Goal: Information Seeking & Learning: Learn about a topic

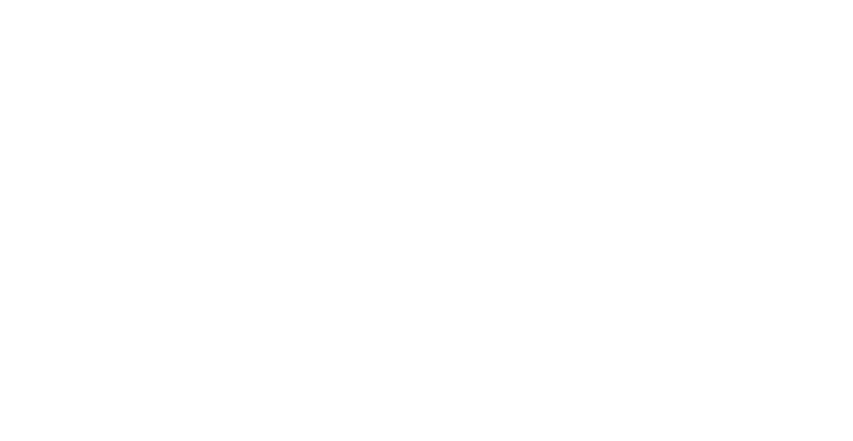
select select "Song"
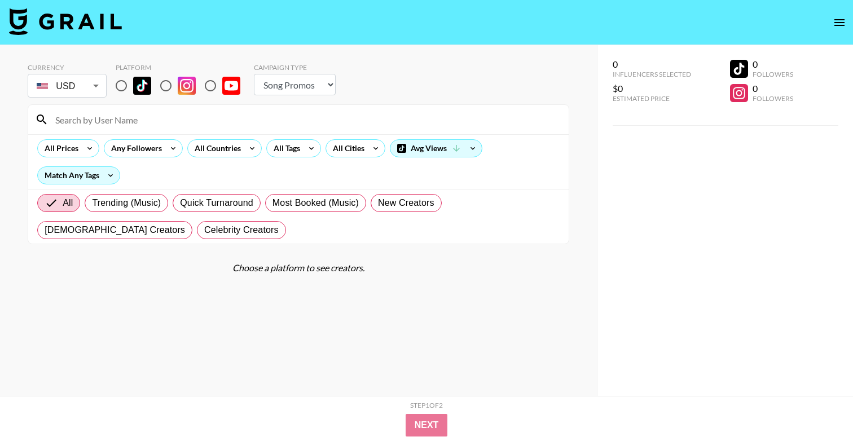
click at [119, 98] on div "Platform" at bounding box center [183, 81] width 134 height 37
click at [121, 95] on input "radio" at bounding box center [121, 86] width 24 height 24
radio input "true"
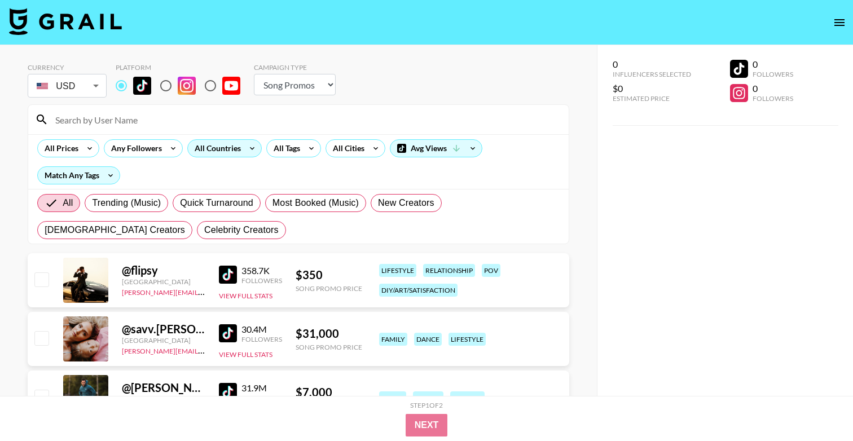
click at [218, 147] on div "All Countries" at bounding box center [215, 148] width 55 height 17
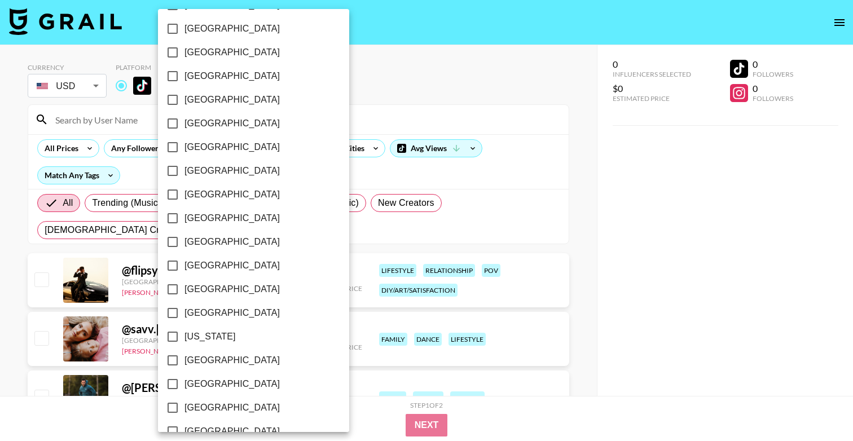
scroll to position [105, 0]
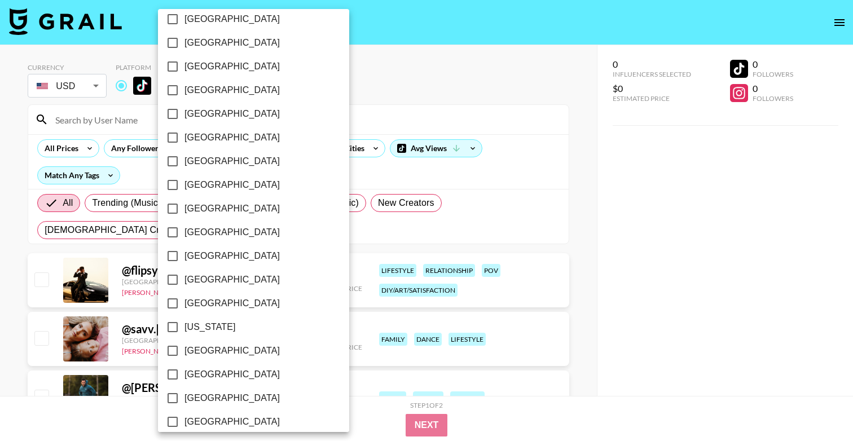
click at [200, 158] on span "[GEOGRAPHIC_DATA]" at bounding box center [231, 162] width 95 height 14
click at [184, 158] on input "[GEOGRAPHIC_DATA]" at bounding box center [173, 161] width 24 height 24
checkbox input "true"
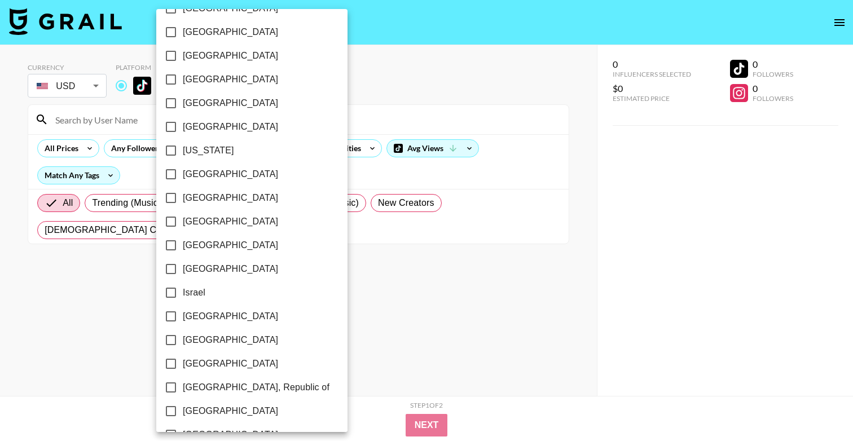
scroll to position [301, 0]
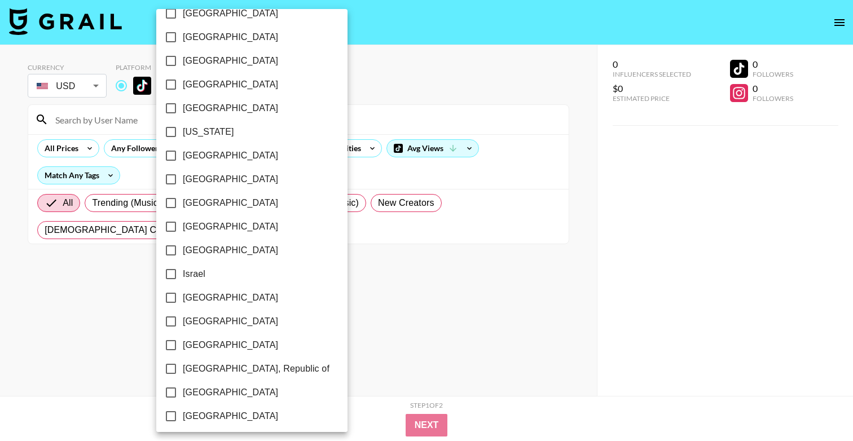
click at [209, 227] on span "[GEOGRAPHIC_DATA]" at bounding box center [230, 227] width 95 height 14
click at [183, 227] on input "[GEOGRAPHIC_DATA]" at bounding box center [171, 227] width 24 height 24
checkbox input "true"
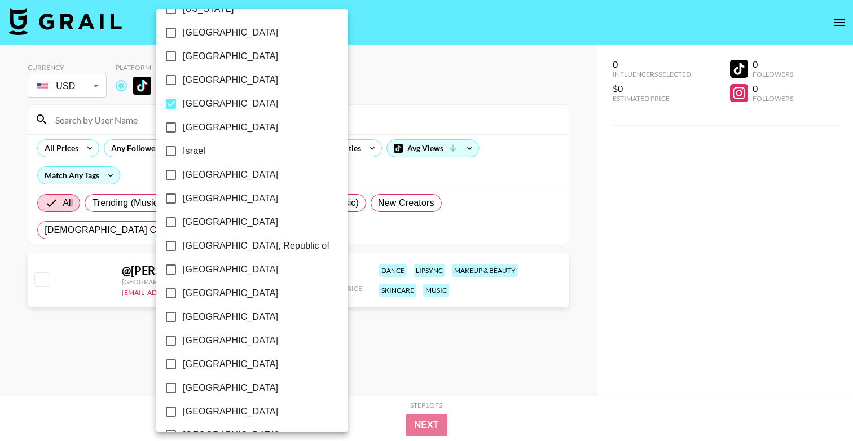
scroll to position [432, 0]
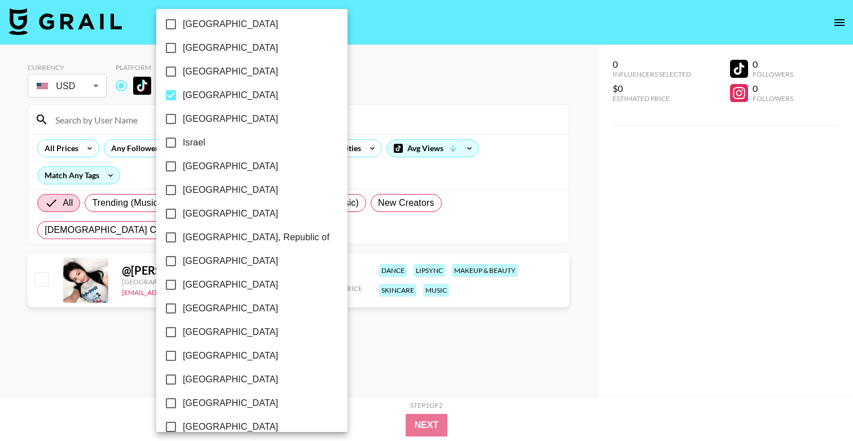
click at [209, 285] on span "[GEOGRAPHIC_DATA]" at bounding box center [230, 285] width 95 height 14
click at [183, 285] on input "[GEOGRAPHIC_DATA]" at bounding box center [171, 285] width 24 height 24
checkbox input "true"
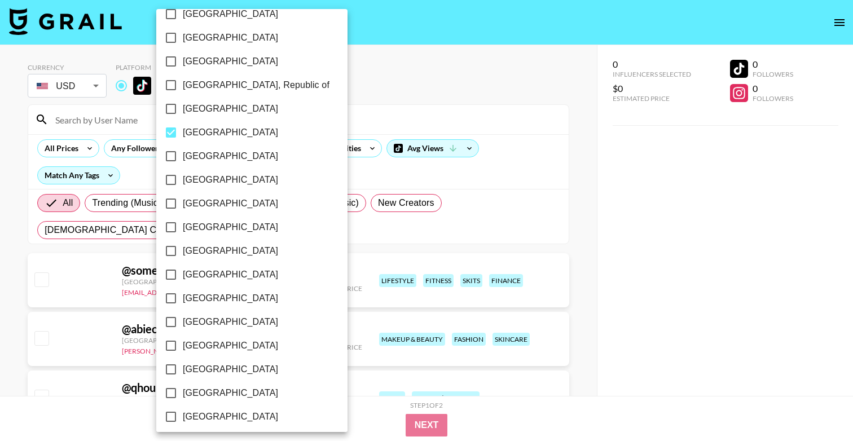
scroll to position [585, 0]
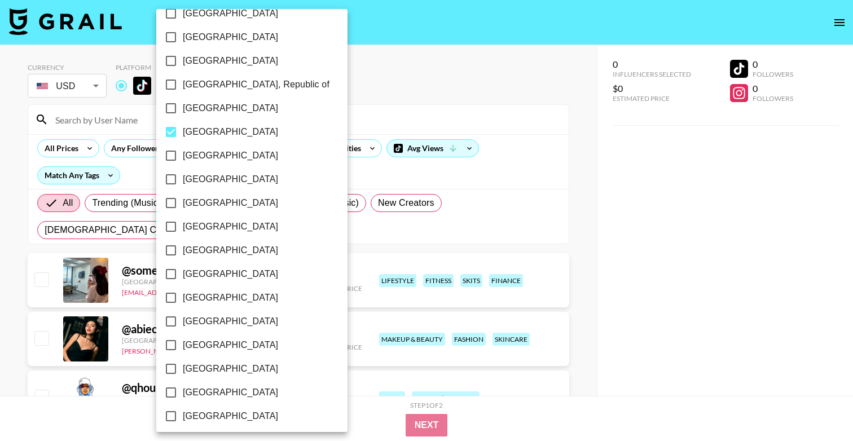
click at [203, 296] on span "[GEOGRAPHIC_DATA]" at bounding box center [230, 298] width 95 height 14
click at [183, 296] on input "[GEOGRAPHIC_DATA]" at bounding box center [171, 298] width 24 height 24
checkbox input "true"
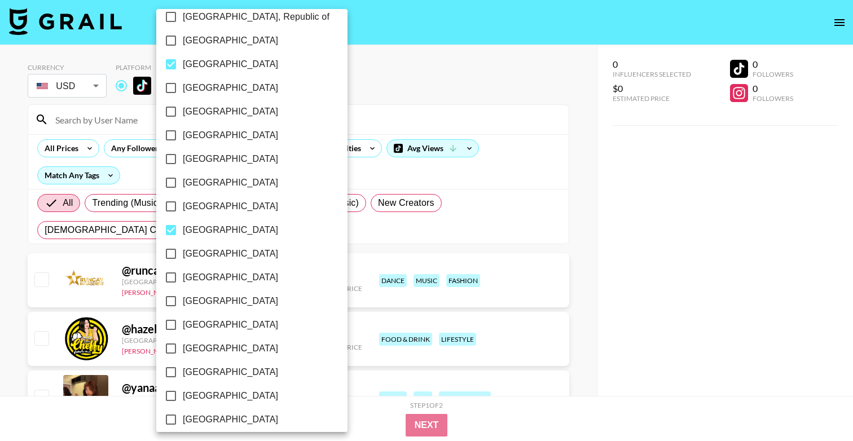
scroll to position [654, 0]
click at [205, 345] on span "[GEOGRAPHIC_DATA]" at bounding box center [230, 348] width 95 height 14
click at [183, 345] on input "[GEOGRAPHIC_DATA]" at bounding box center [171, 348] width 24 height 24
checkbox input "true"
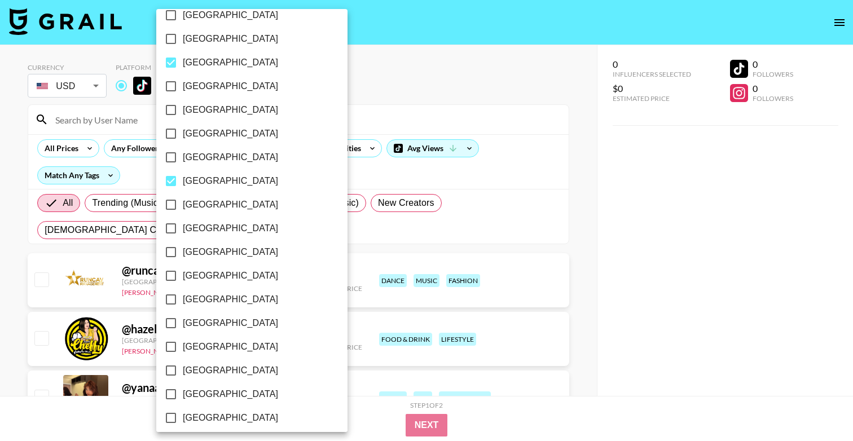
scroll to position [821, 0]
click at [206, 319] on span "[GEOGRAPHIC_DATA]" at bounding box center [230, 323] width 95 height 14
click at [183, 319] on input "[GEOGRAPHIC_DATA]" at bounding box center [171, 323] width 24 height 24
checkbox input "true"
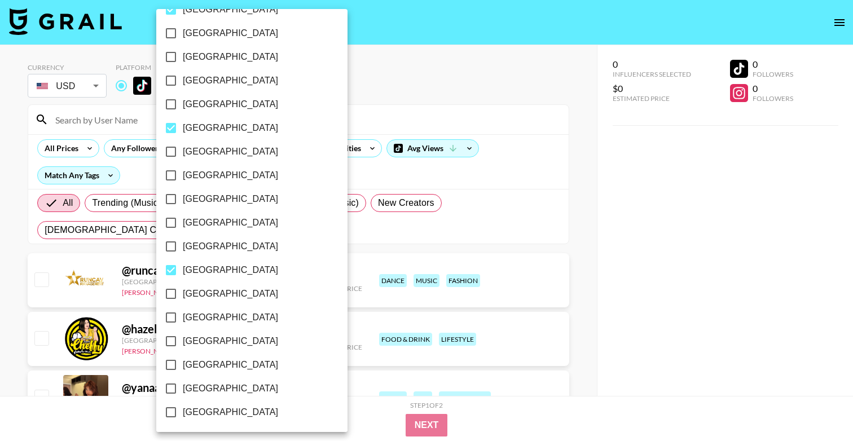
scroll to position [874, 0]
click at [381, 105] on div at bounding box center [426, 220] width 853 height 441
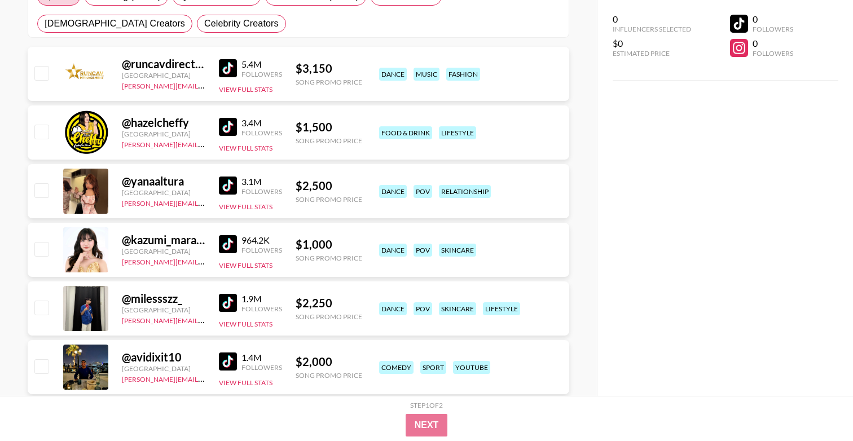
scroll to position [208, 0]
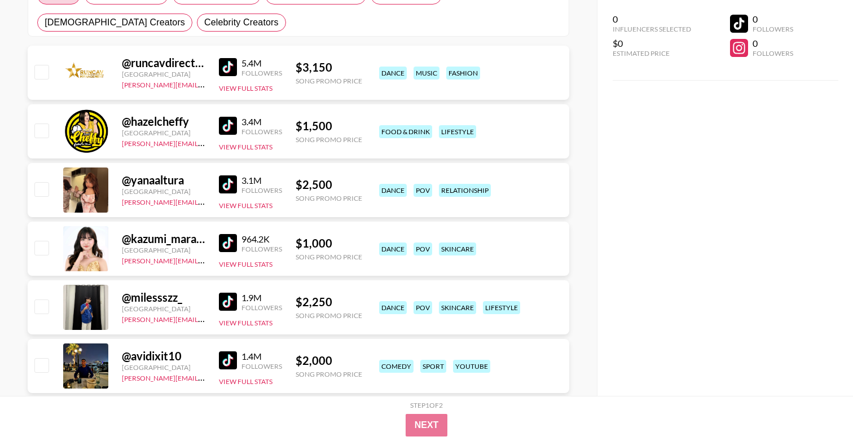
click at [217, 127] on div "@ hazelcheffy Philippines daniella@grail-talent.com 3.4M Followers View Full St…" at bounding box center [299, 131] width 542 height 54
click at [226, 127] on img at bounding box center [228, 126] width 18 height 18
click at [232, 186] on img at bounding box center [228, 184] width 18 height 18
click at [225, 239] on img at bounding box center [228, 243] width 18 height 18
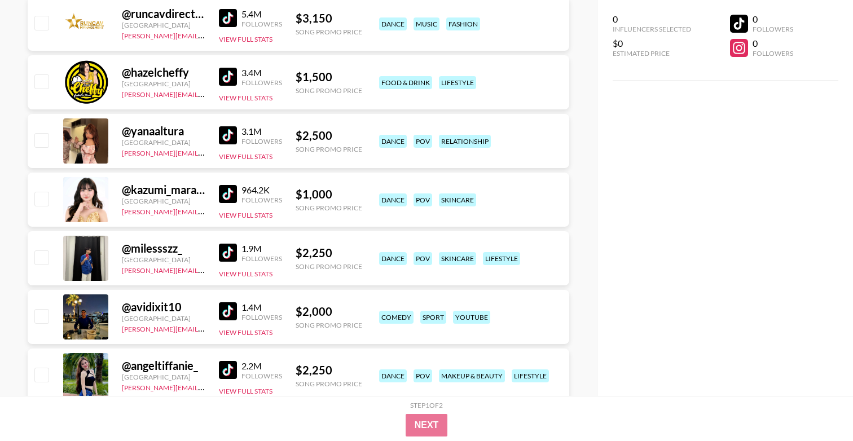
scroll to position [261, 0]
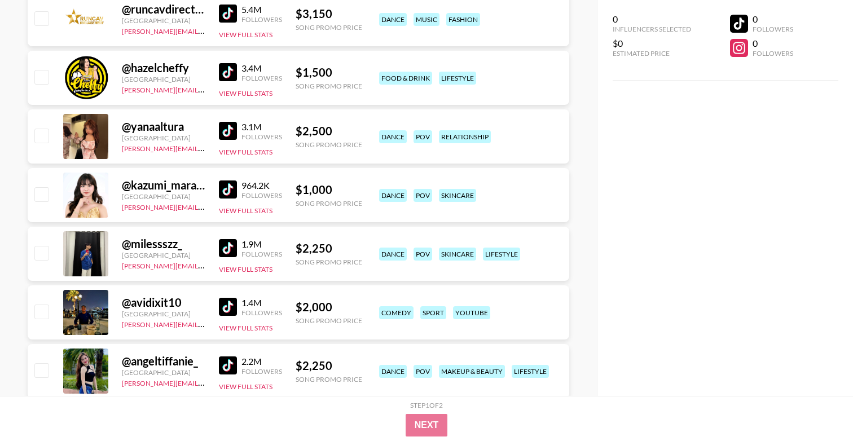
click at [232, 249] on img at bounding box center [228, 248] width 18 height 18
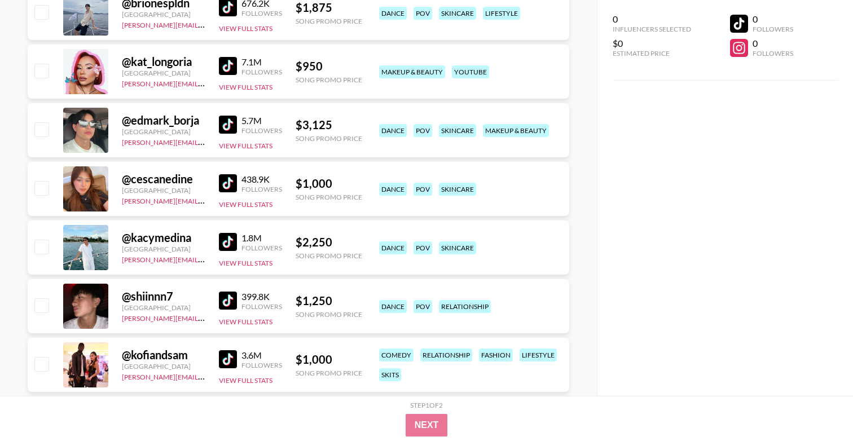
scroll to position [751, 0]
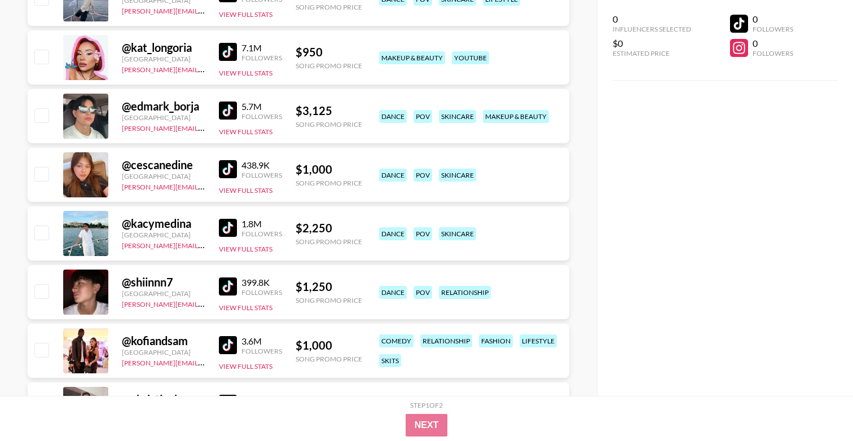
click at [234, 167] on img at bounding box center [228, 169] width 18 height 18
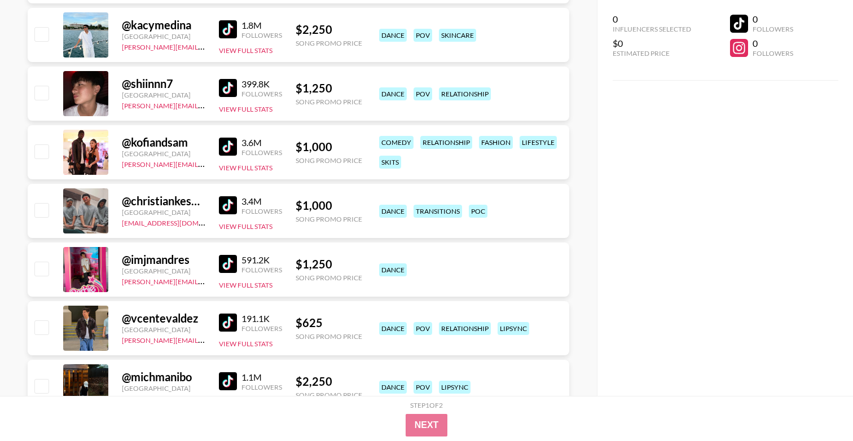
scroll to position [953, 0]
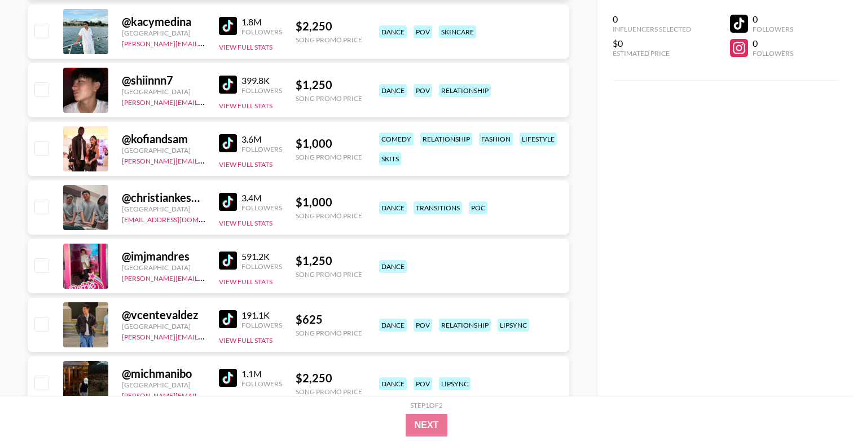
click at [235, 204] on img at bounding box center [228, 202] width 18 height 18
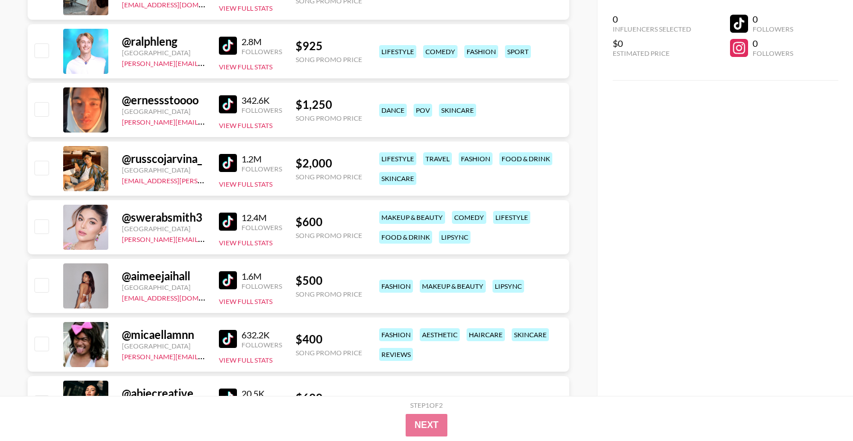
scroll to position [1407, 0]
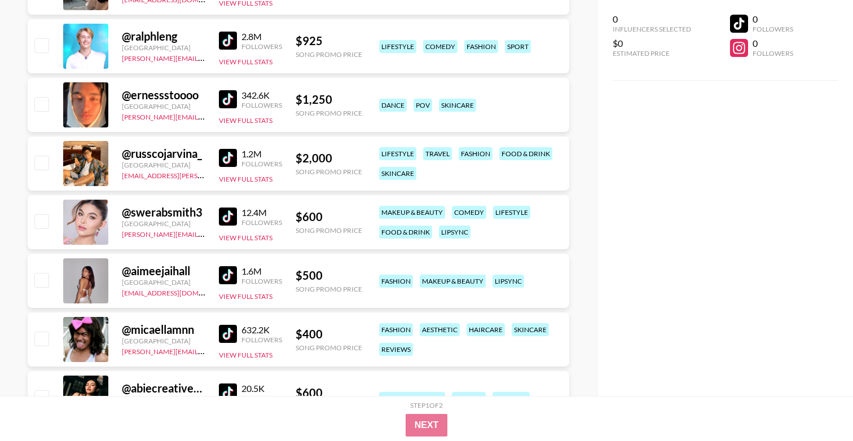
click at [227, 279] on img at bounding box center [228, 275] width 18 height 18
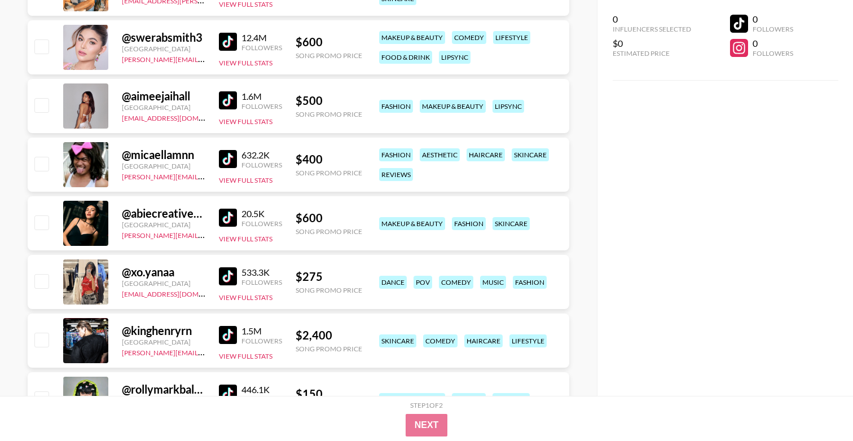
scroll to position [1585, 0]
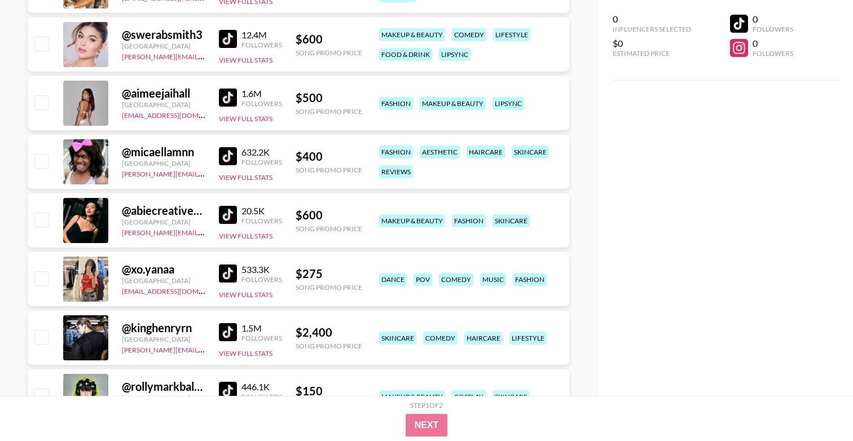
click at [235, 214] on img at bounding box center [228, 215] width 18 height 18
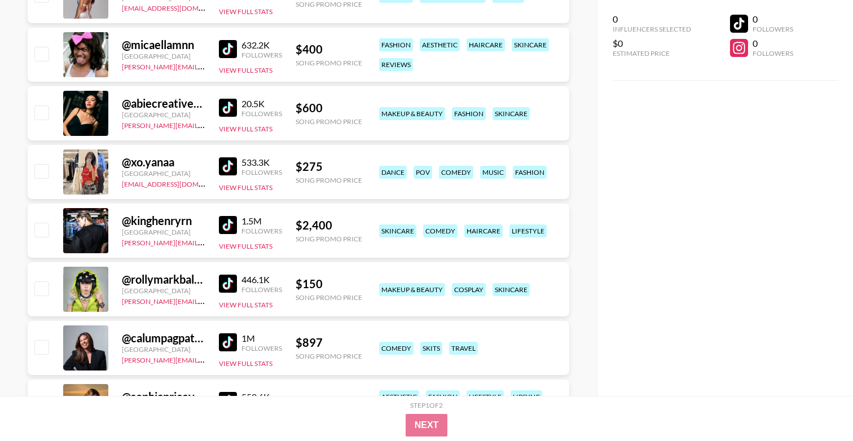
scroll to position [1698, 0]
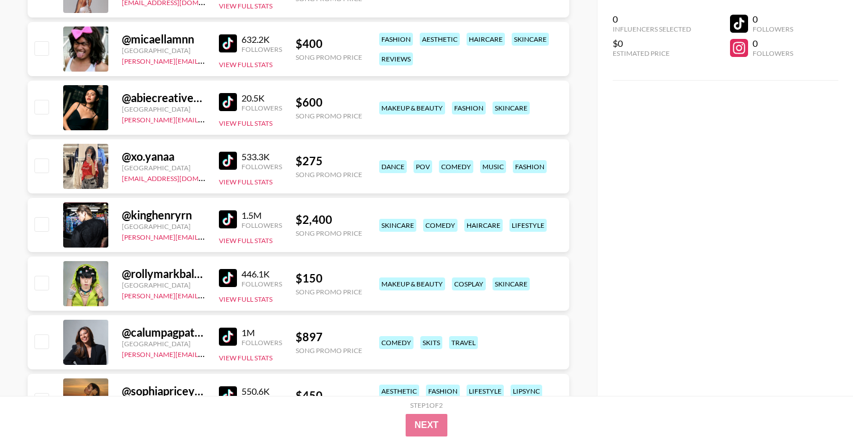
click at [225, 160] on img at bounding box center [228, 161] width 18 height 18
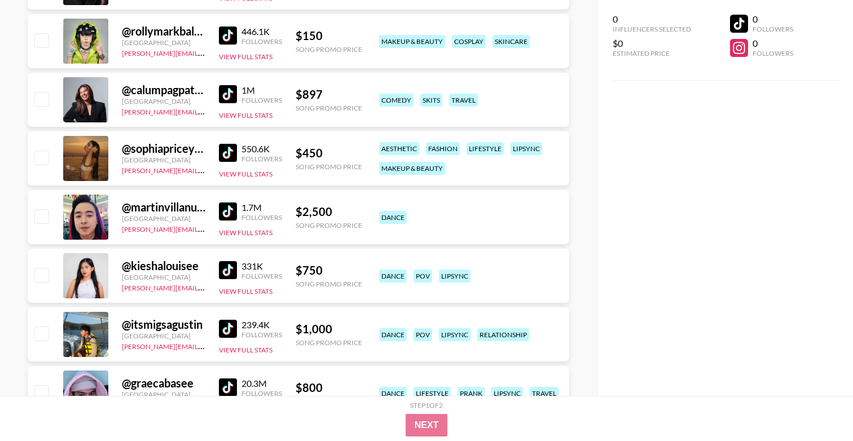
scroll to position [1944, 0]
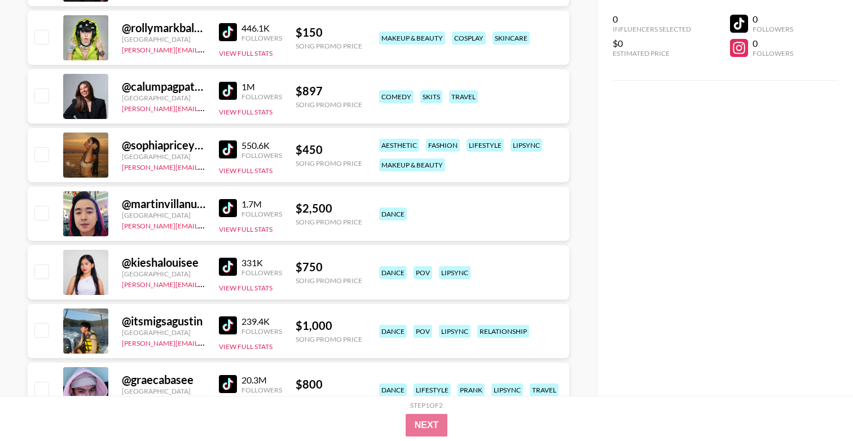
click at [228, 267] on img at bounding box center [228, 267] width 18 height 18
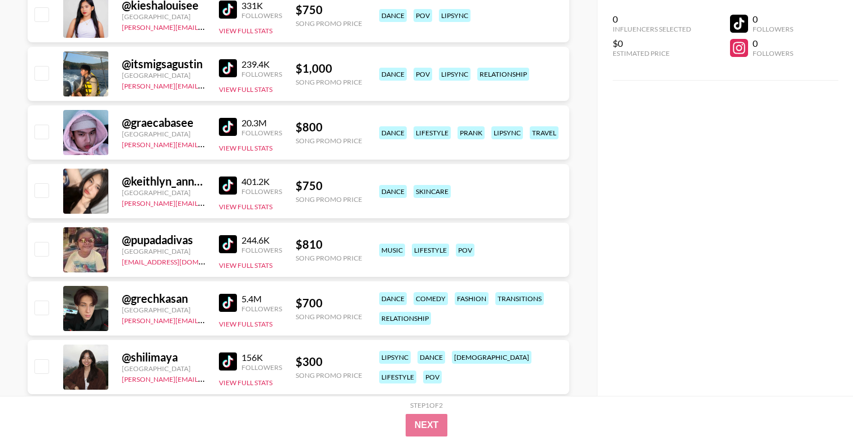
scroll to position [2206, 0]
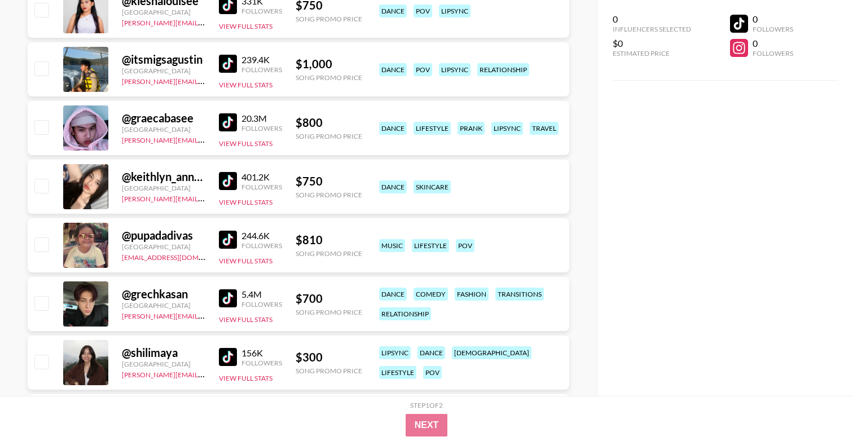
click at [226, 177] on img at bounding box center [228, 181] width 18 height 18
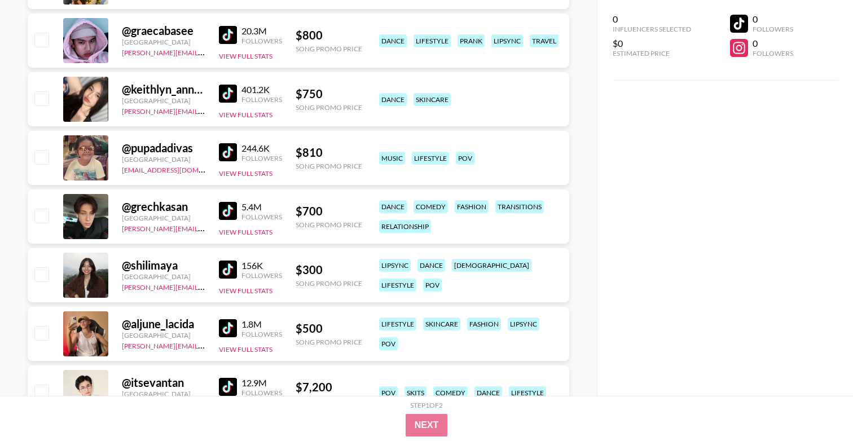
scroll to position [2295, 0]
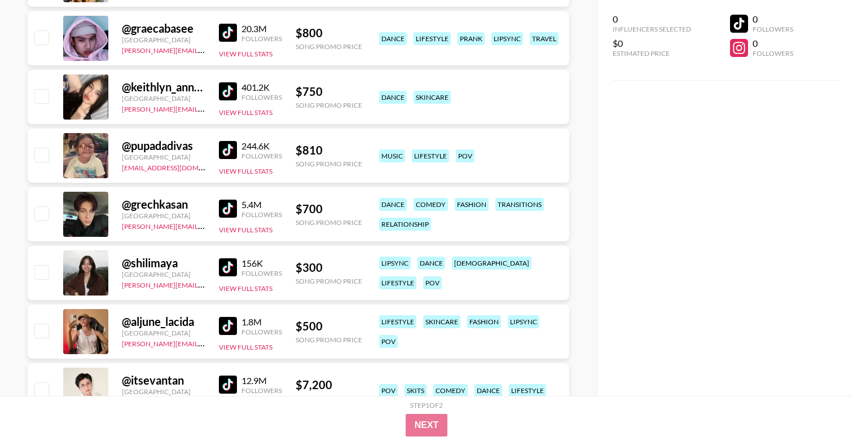
click at [231, 266] on img at bounding box center [228, 267] width 18 height 18
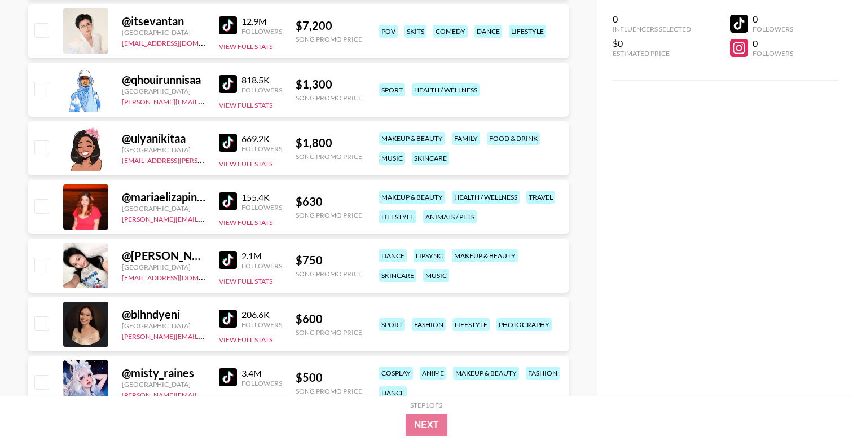
scroll to position [2655, 0]
click at [234, 259] on img at bounding box center [228, 259] width 18 height 18
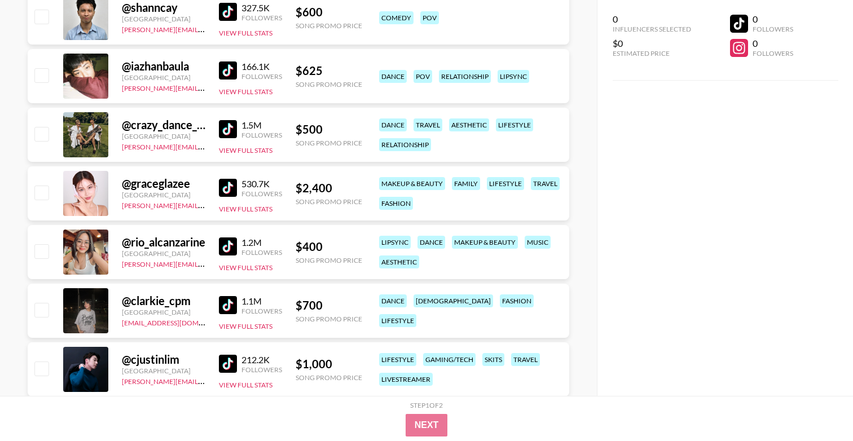
scroll to position [3138, 0]
click at [227, 302] on img at bounding box center [228, 305] width 18 height 18
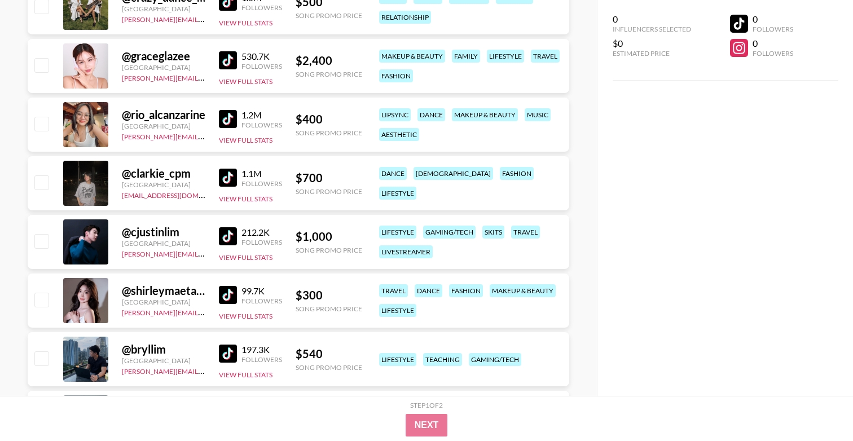
scroll to position [3266, 0]
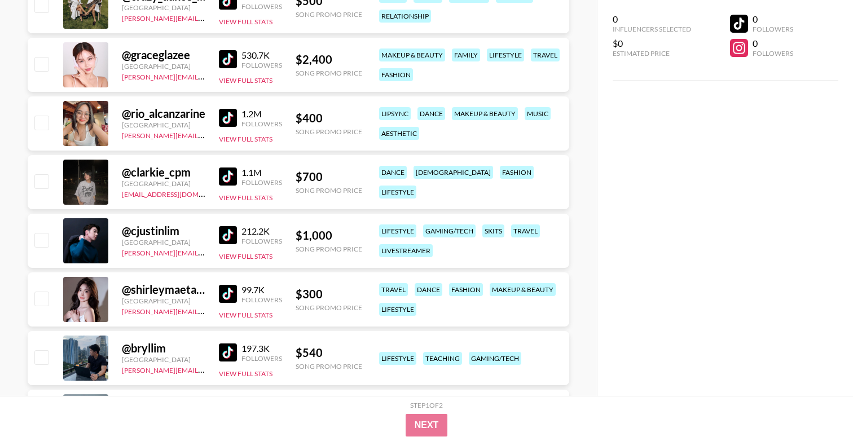
click at [232, 289] on img at bounding box center [228, 294] width 18 height 18
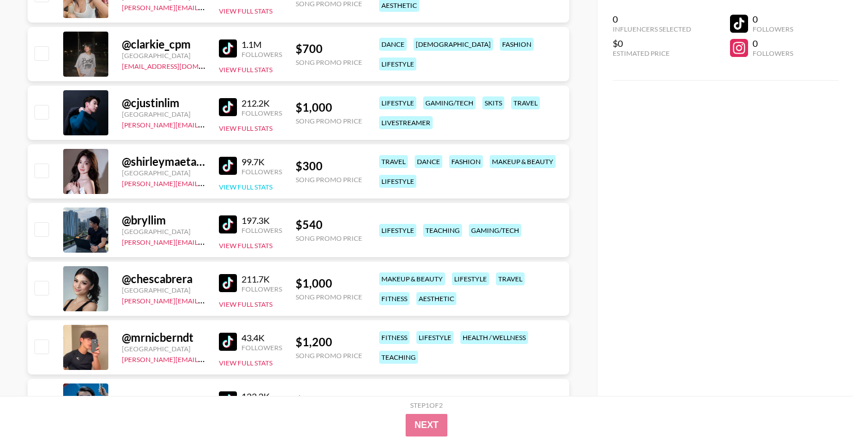
scroll to position [3415, 0]
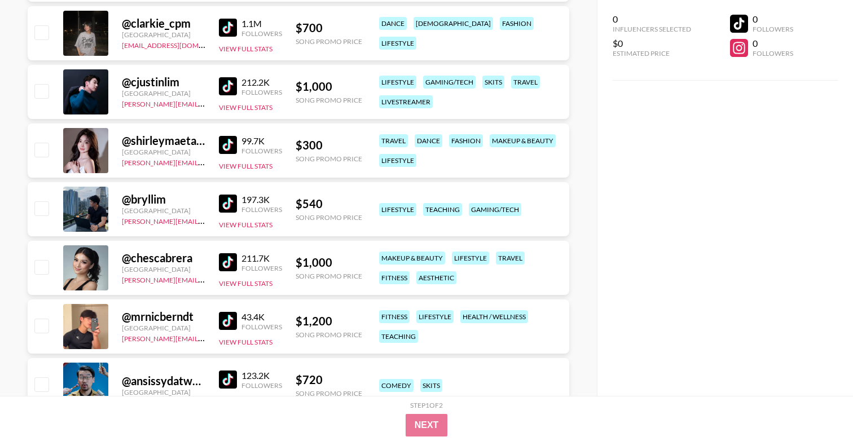
click at [226, 258] on img at bounding box center [228, 262] width 18 height 18
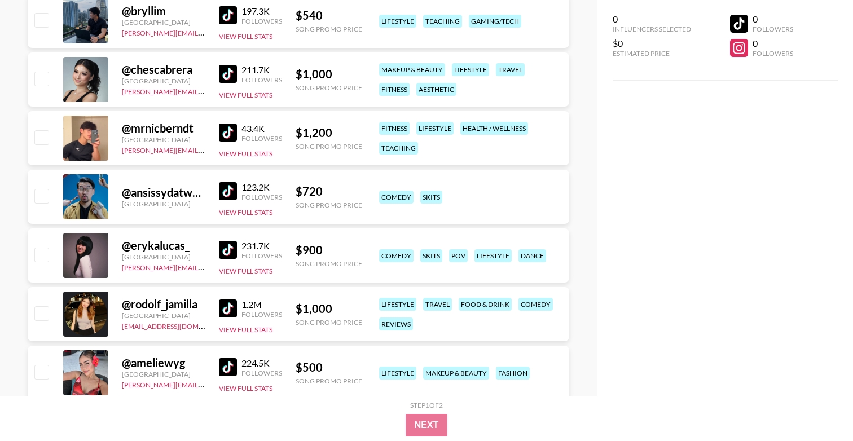
scroll to position [3604, 0]
click at [228, 252] on img at bounding box center [228, 249] width 18 height 18
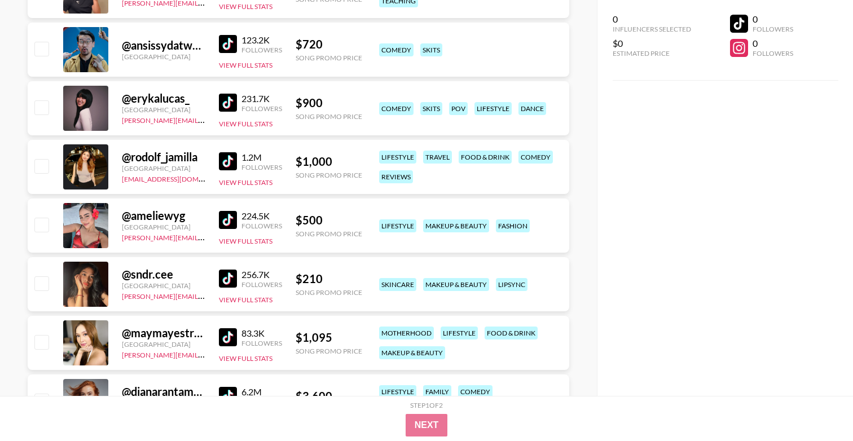
scroll to position [3758, 0]
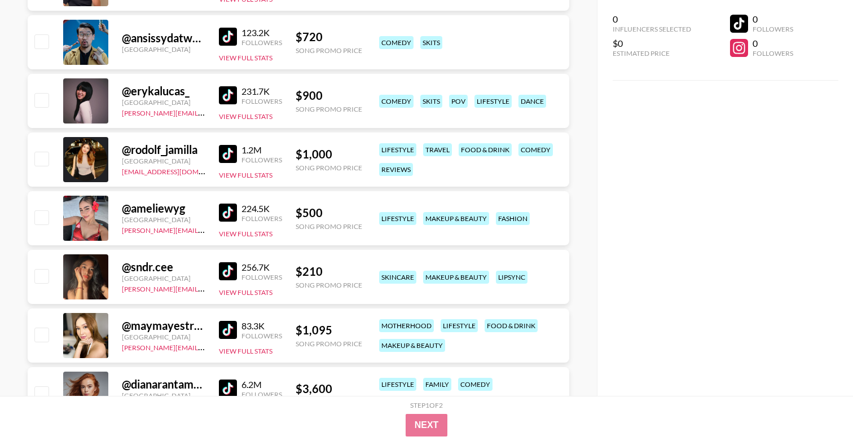
click at [231, 270] on img at bounding box center [228, 271] width 18 height 18
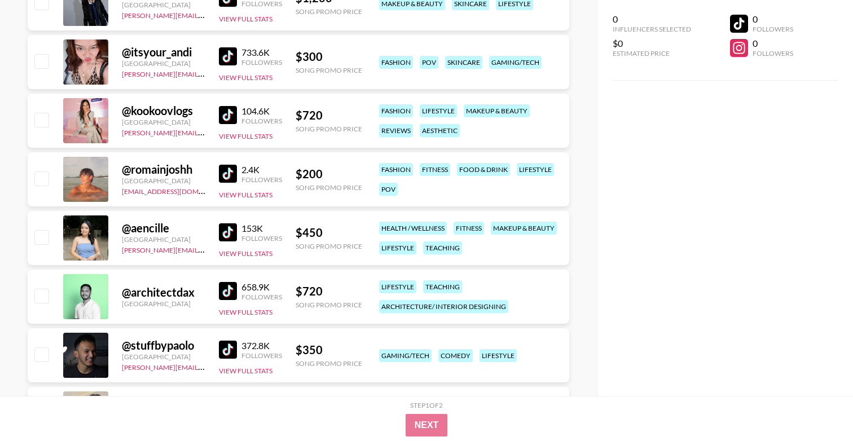
scroll to position [4448, 0]
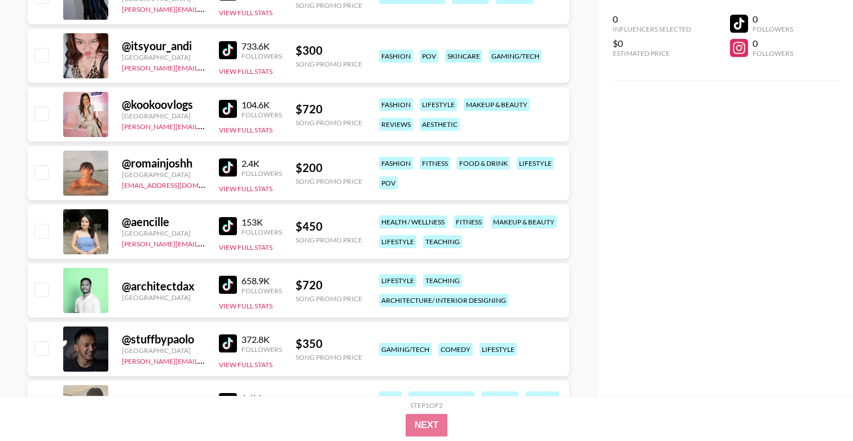
click at [229, 223] on img at bounding box center [228, 226] width 18 height 18
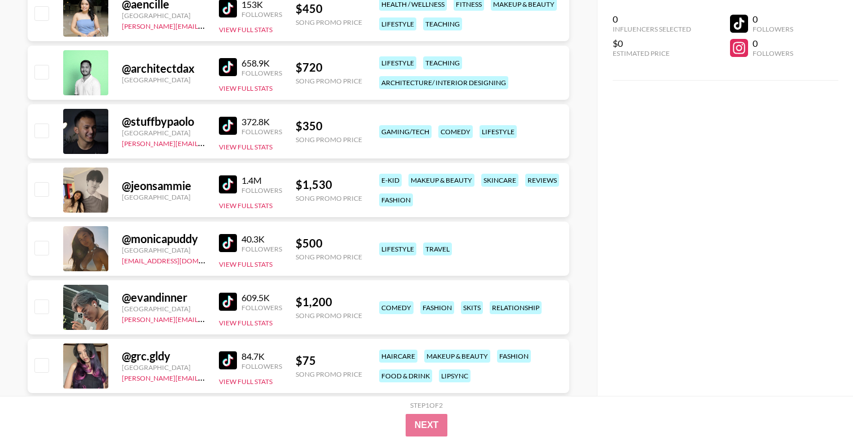
scroll to position [4665, 0]
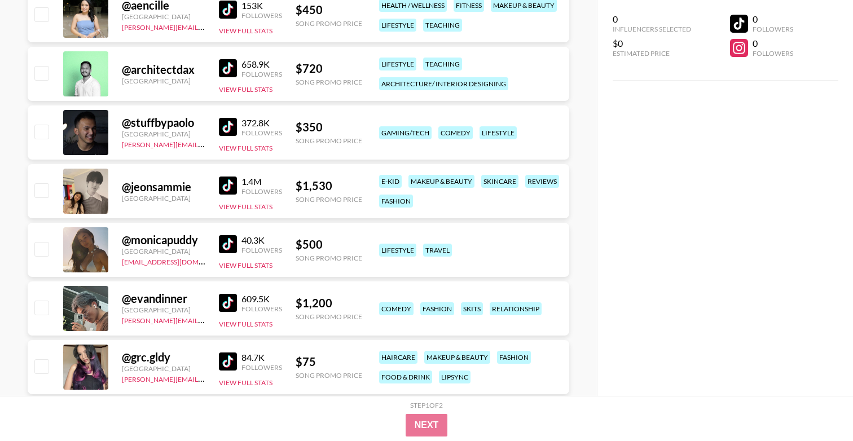
click at [234, 253] on div "40.3K Followers" at bounding box center [250, 245] width 63 height 20
click at [234, 244] on img at bounding box center [228, 244] width 18 height 18
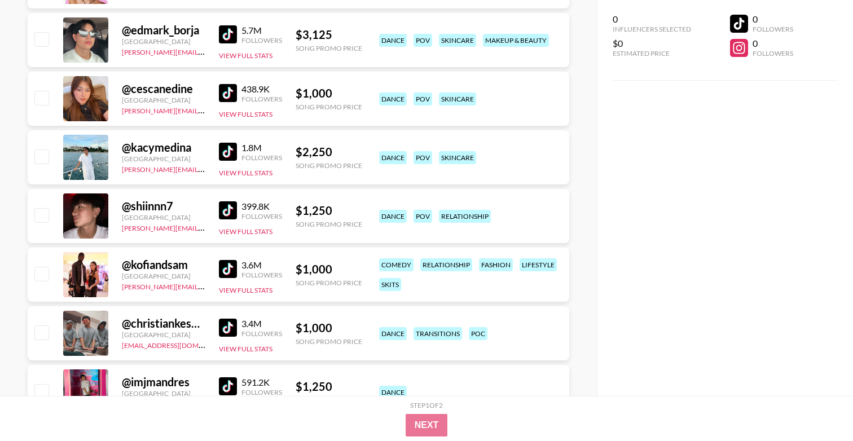
scroll to position [829, 0]
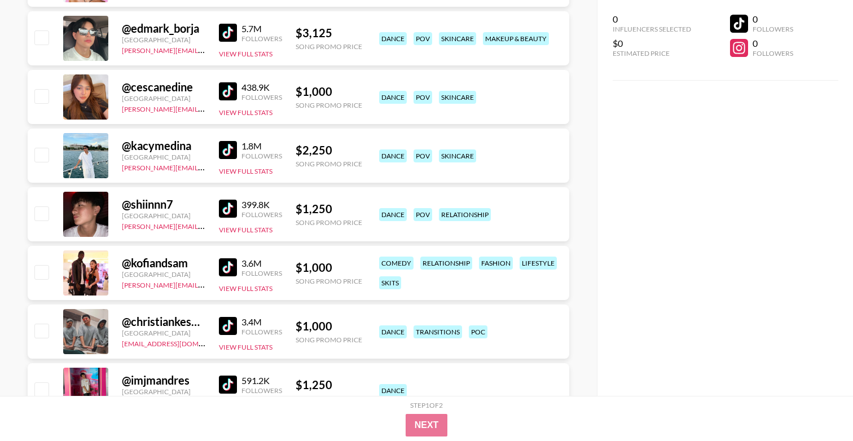
click at [228, 264] on img at bounding box center [228, 267] width 18 height 18
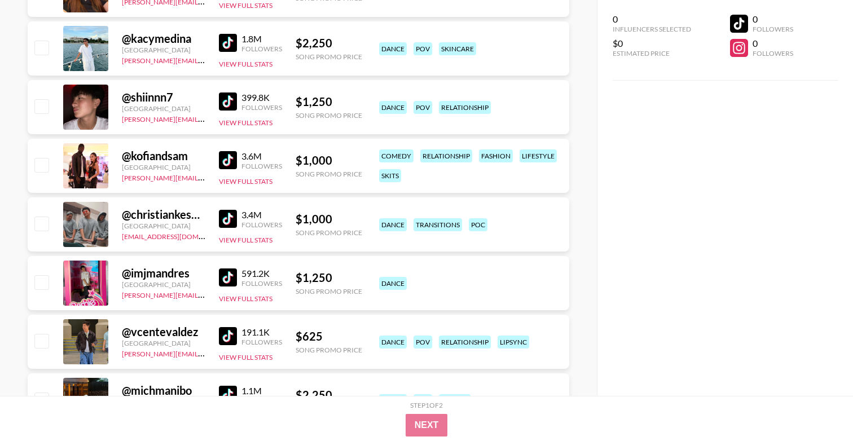
scroll to position [936, 0]
click at [231, 275] on img at bounding box center [228, 277] width 18 height 18
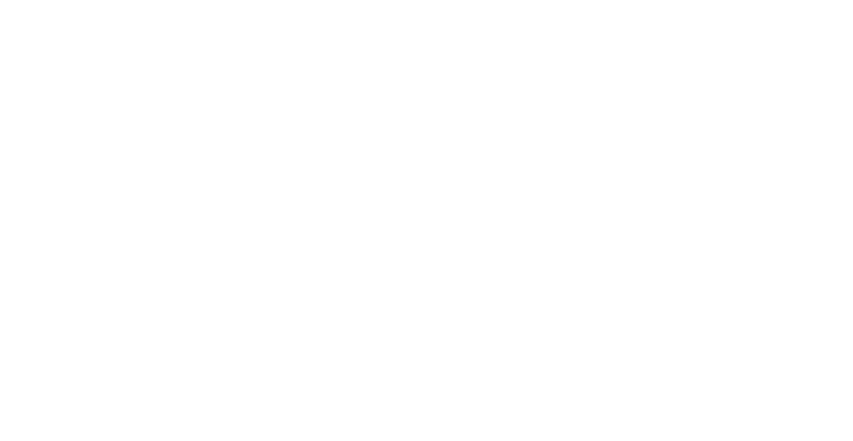
select select "Song"
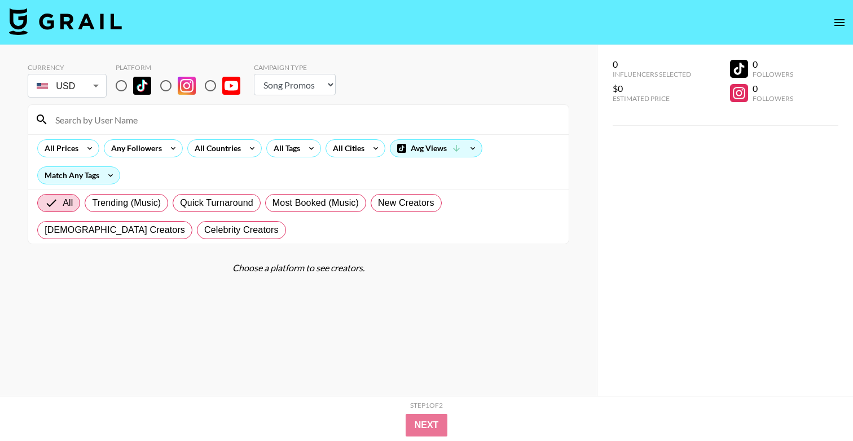
click at [117, 89] on input "radio" at bounding box center [121, 86] width 24 height 24
radio input "true"
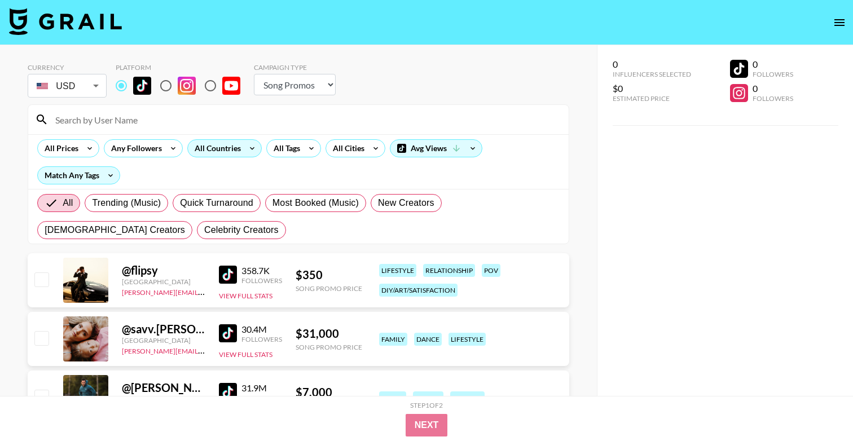
click at [233, 144] on div "All Countries" at bounding box center [215, 148] width 55 height 17
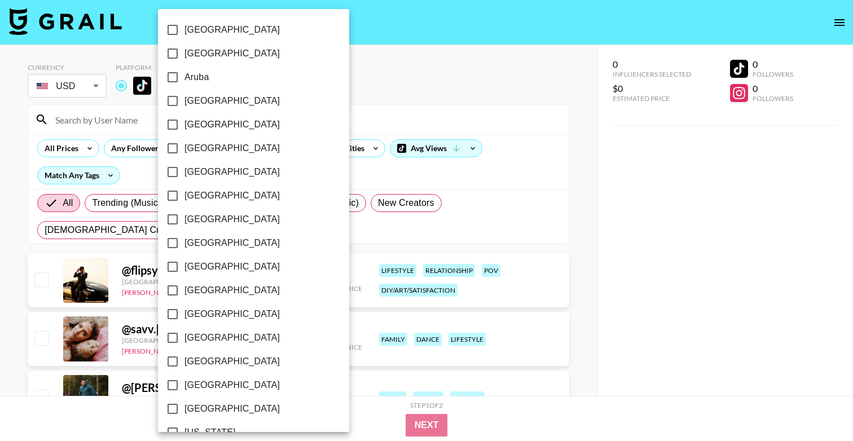
click at [196, 263] on span "[GEOGRAPHIC_DATA]" at bounding box center [231, 267] width 95 height 14
click at [184, 263] on input "[GEOGRAPHIC_DATA]" at bounding box center [173, 267] width 24 height 24
checkbox input "true"
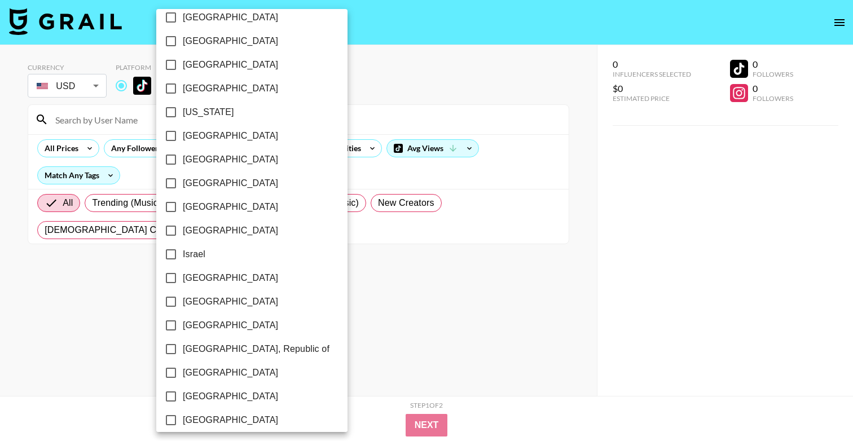
scroll to position [332, 0]
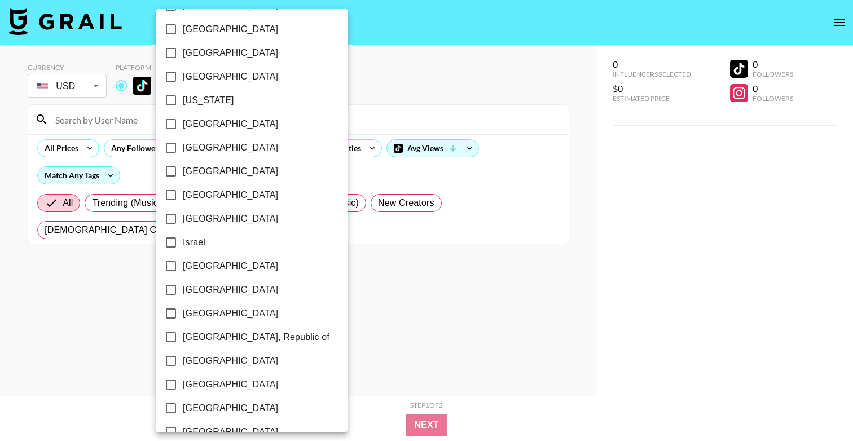
click at [207, 194] on span "[GEOGRAPHIC_DATA]" at bounding box center [230, 195] width 95 height 14
click at [183, 194] on input "[GEOGRAPHIC_DATA]" at bounding box center [171, 195] width 24 height 24
checkbox input "true"
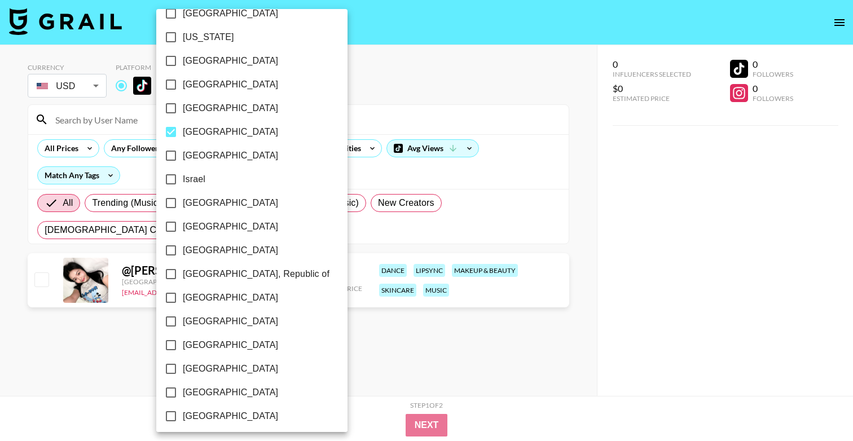
scroll to position [440, 0]
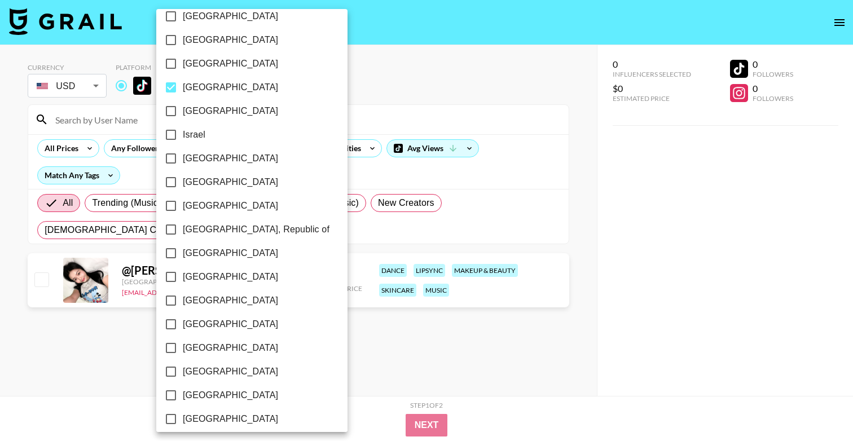
click at [208, 274] on span "[GEOGRAPHIC_DATA]" at bounding box center [230, 277] width 95 height 14
click at [183, 274] on input "[GEOGRAPHIC_DATA]" at bounding box center [171, 277] width 24 height 24
checkbox input "true"
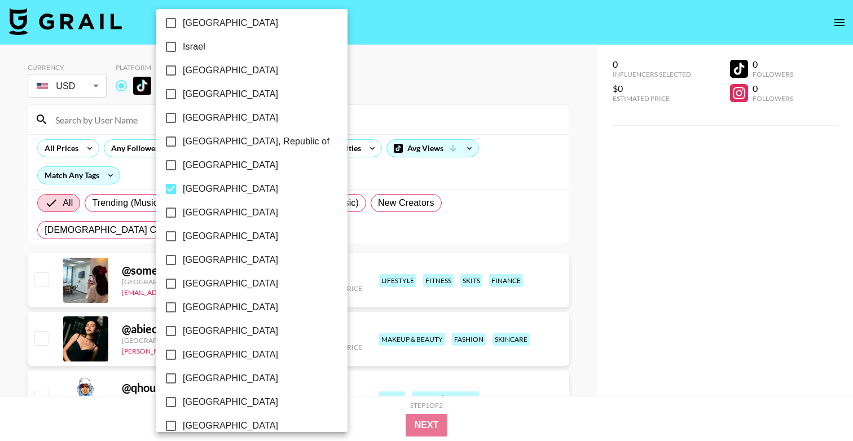
scroll to position [530, 0]
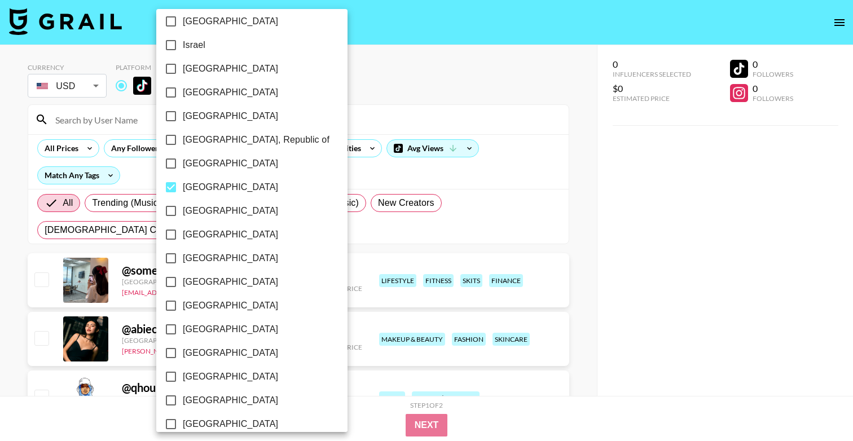
click at [201, 355] on span "[GEOGRAPHIC_DATA]" at bounding box center [230, 353] width 95 height 14
click at [183, 355] on input "[GEOGRAPHIC_DATA]" at bounding box center [171, 353] width 24 height 24
checkbox input "true"
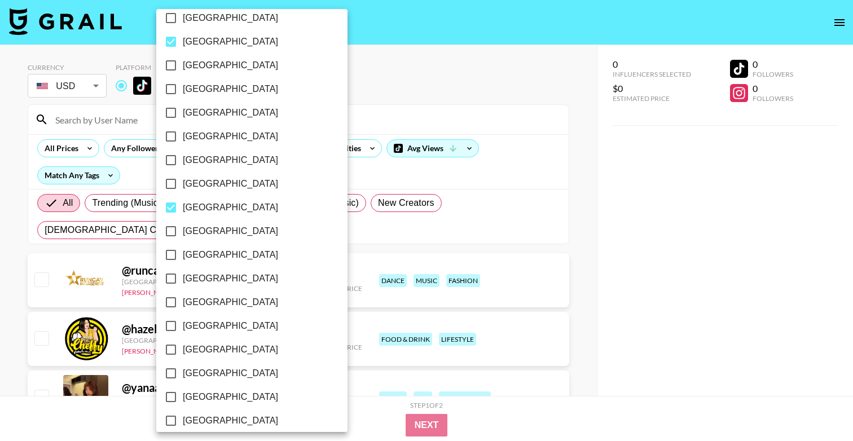
scroll to position [675, 0]
click at [207, 325] on span "[GEOGRAPHIC_DATA]" at bounding box center [230, 327] width 95 height 14
click at [183, 325] on input "[GEOGRAPHIC_DATA]" at bounding box center [171, 327] width 24 height 24
checkbox input "true"
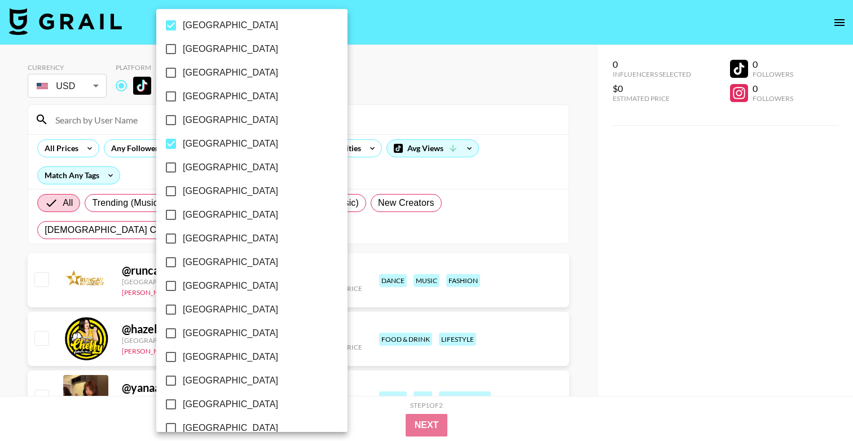
scroll to position [874, 0]
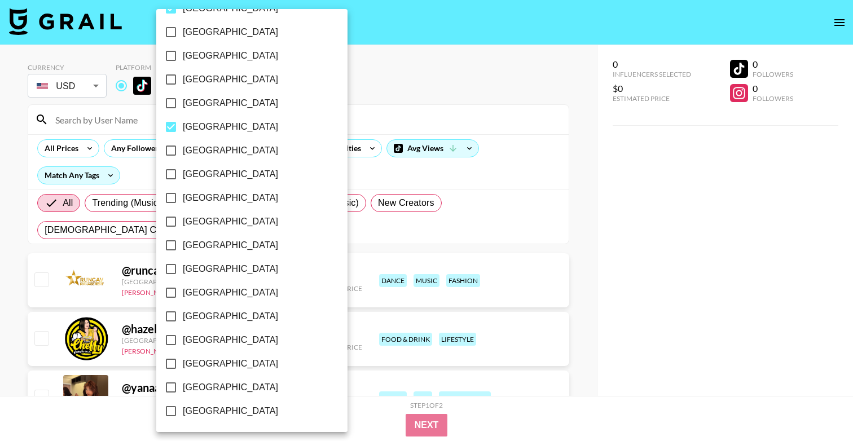
click at [596, 316] on div at bounding box center [426, 220] width 853 height 441
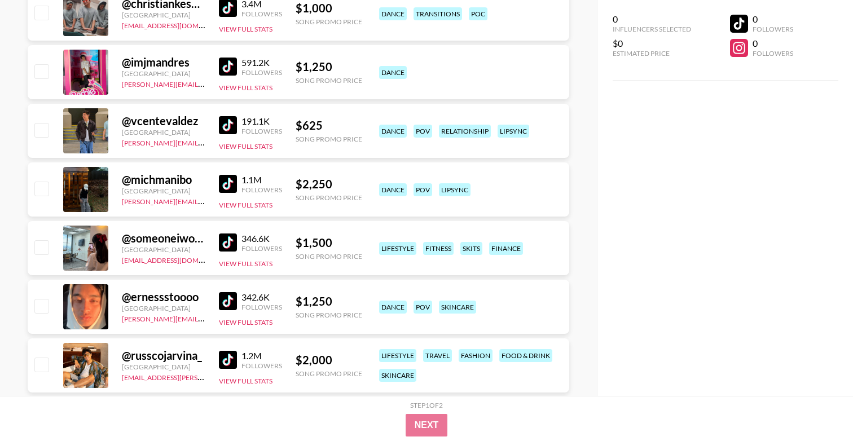
scroll to position [1093, 0]
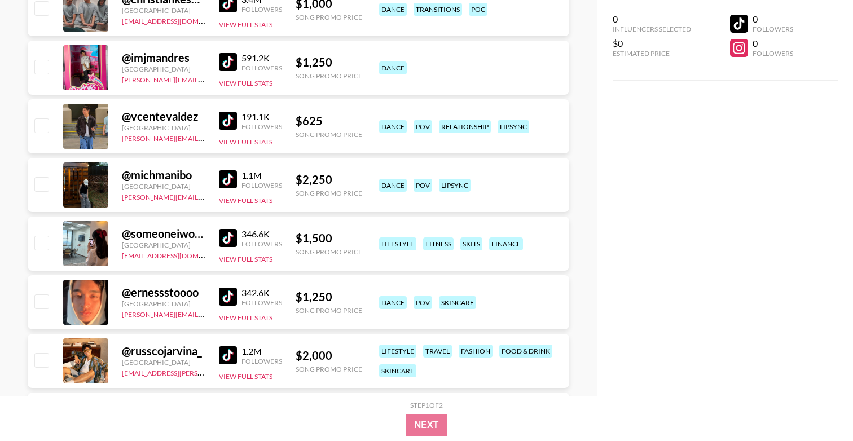
click at [229, 240] on img at bounding box center [228, 238] width 18 height 18
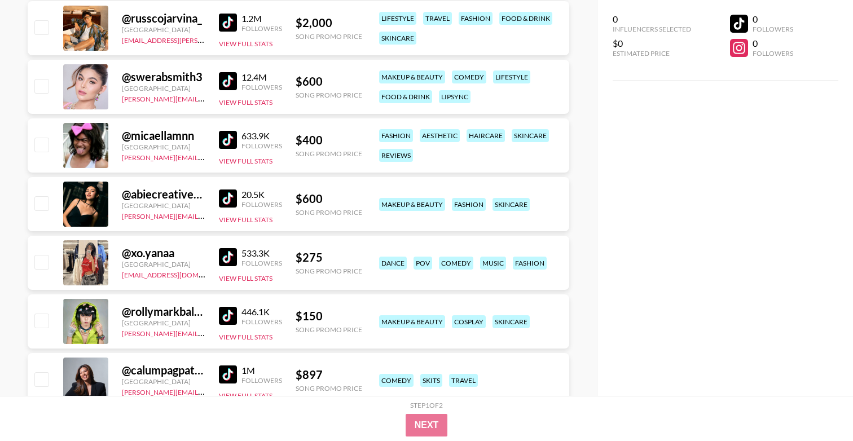
scroll to position [1426, 0]
click at [232, 84] on img at bounding box center [228, 81] width 18 height 18
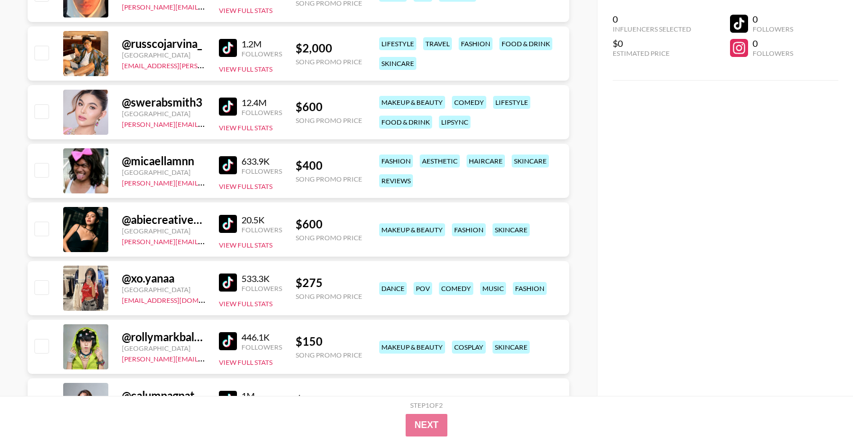
scroll to position [1350, 0]
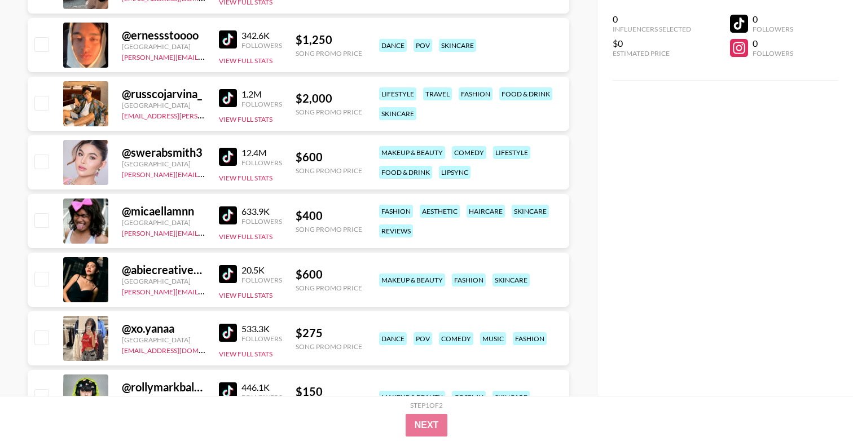
click at [231, 98] on img at bounding box center [228, 98] width 18 height 18
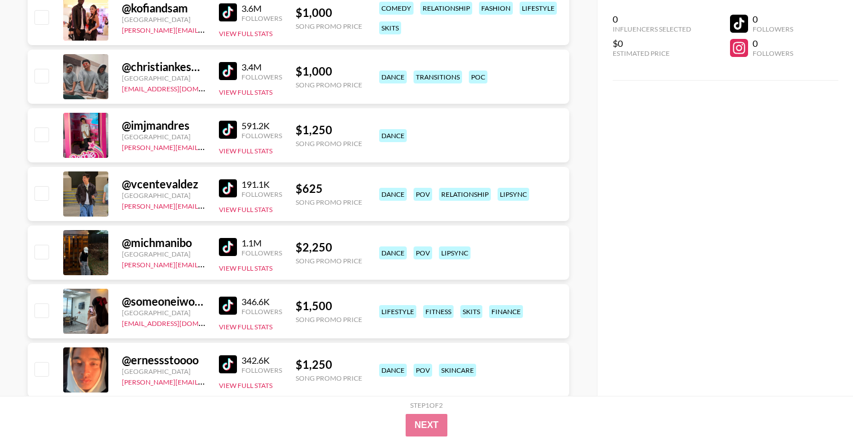
scroll to position [1048, 0]
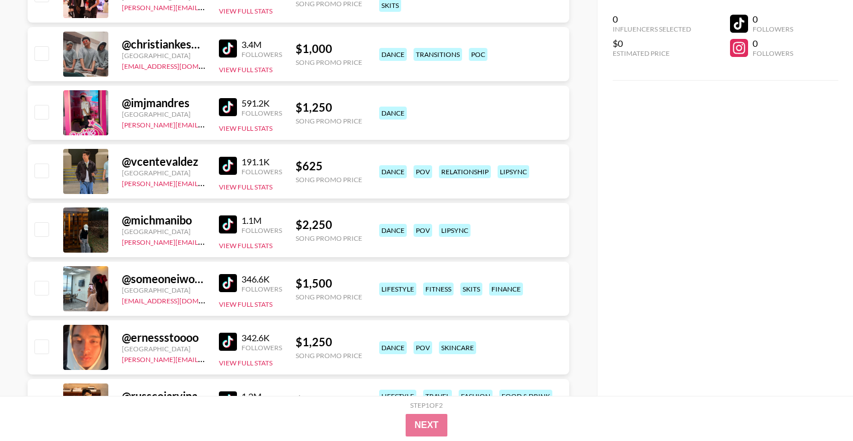
click at [227, 284] on img at bounding box center [228, 283] width 18 height 18
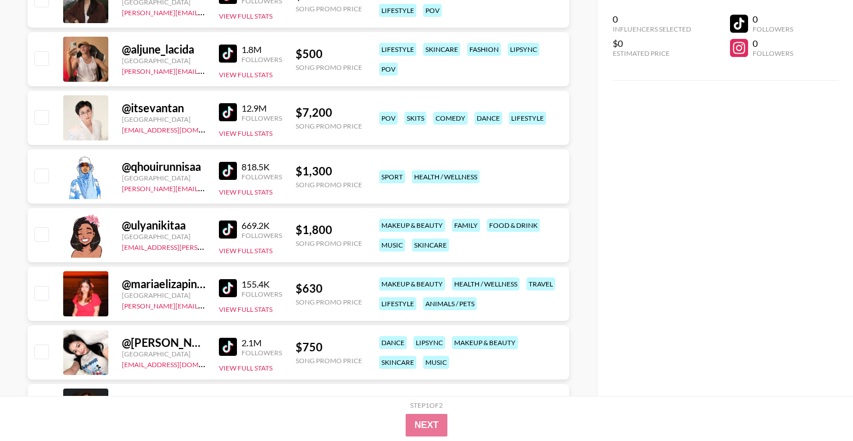
scroll to position [2301, 0]
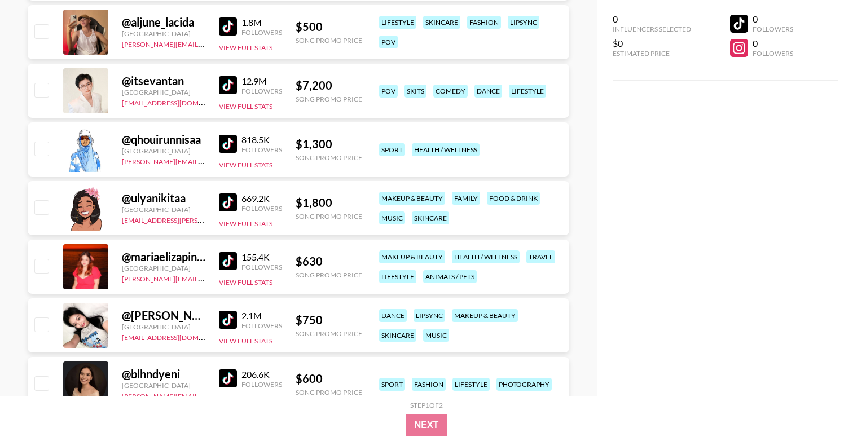
click at [230, 262] on img at bounding box center [228, 261] width 18 height 18
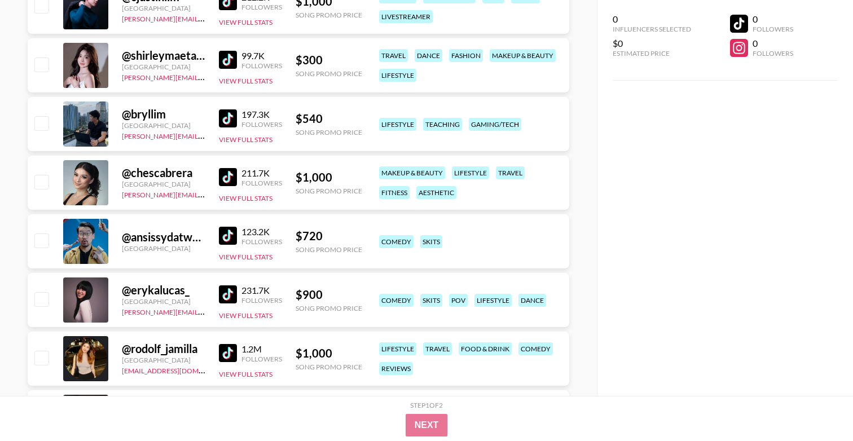
scroll to position [3030, 0]
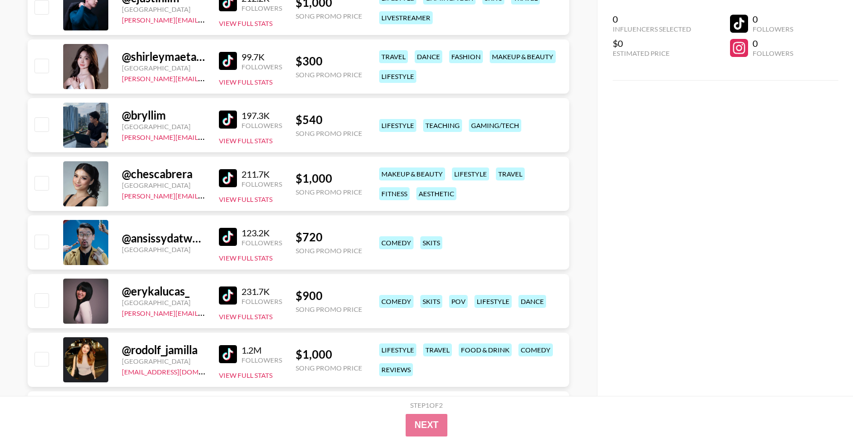
click at [220, 181] on img at bounding box center [228, 178] width 18 height 18
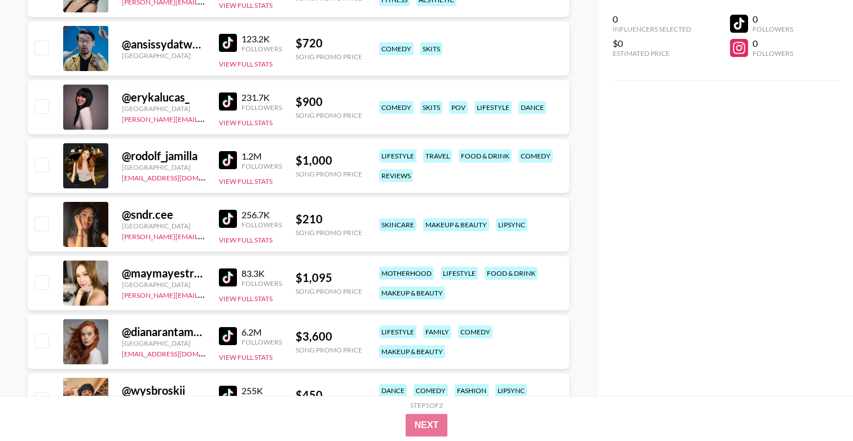
scroll to position [3223, 0]
click at [231, 273] on img at bounding box center [228, 278] width 18 height 18
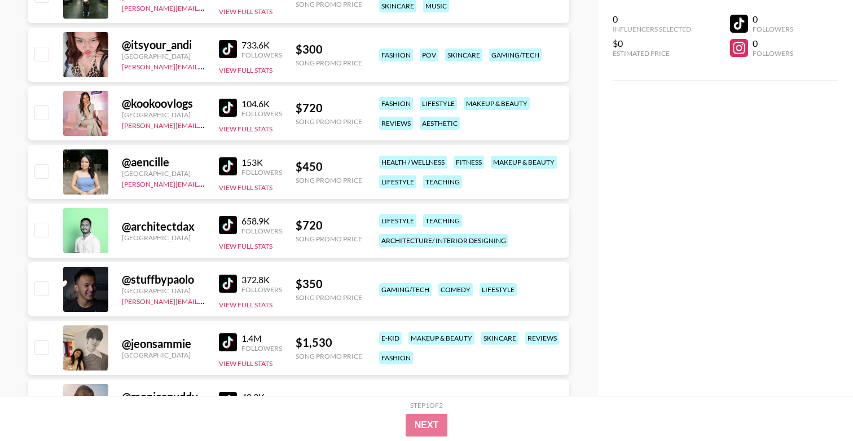
scroll to position [3690, 0]
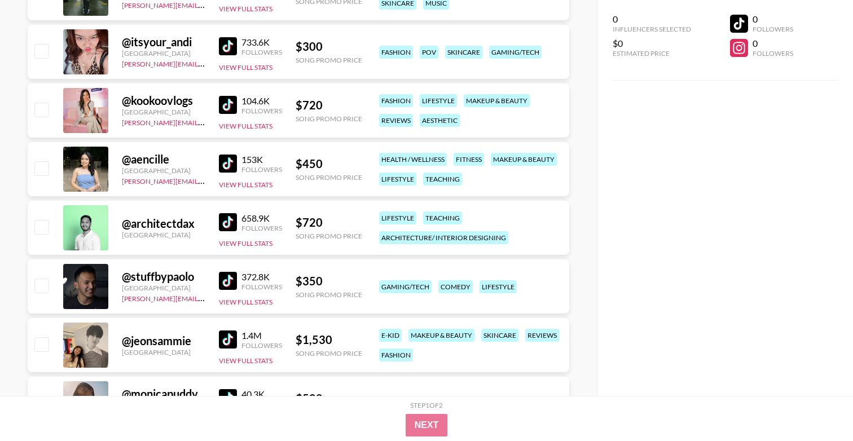
click at [231, 43] on img at bounding box center [228, 46] width 18 height 18
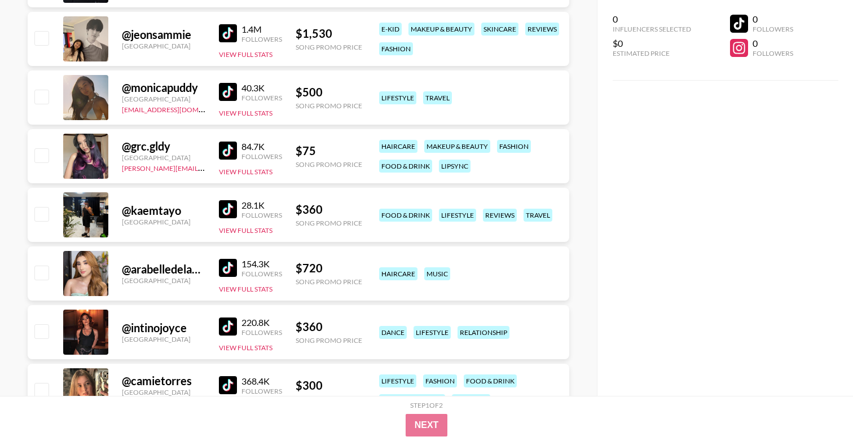
scroll to position [3993, 0]
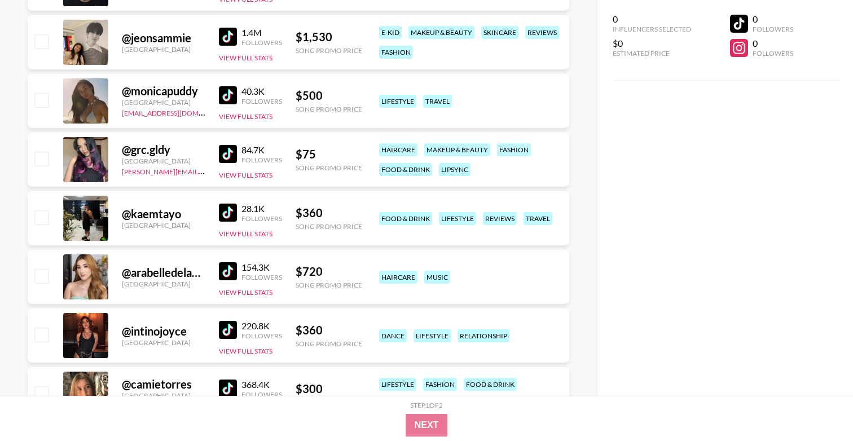
click at [230, 277] on img at bounding box center [228, 271] width 18 height 18
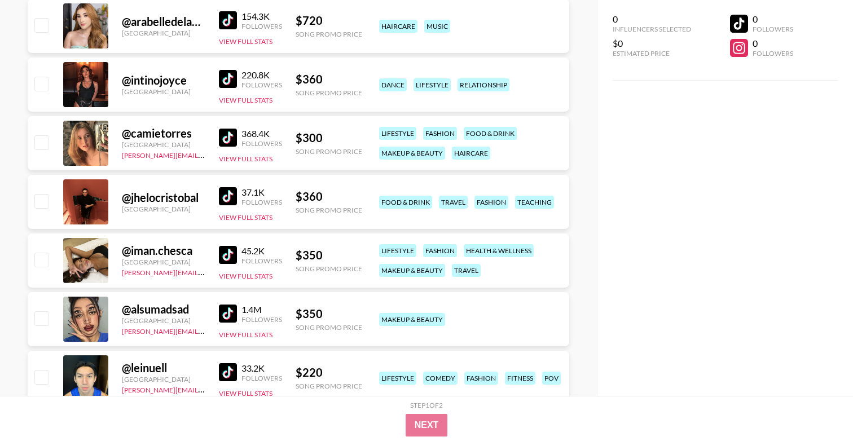
scroll to position [4245, 0]
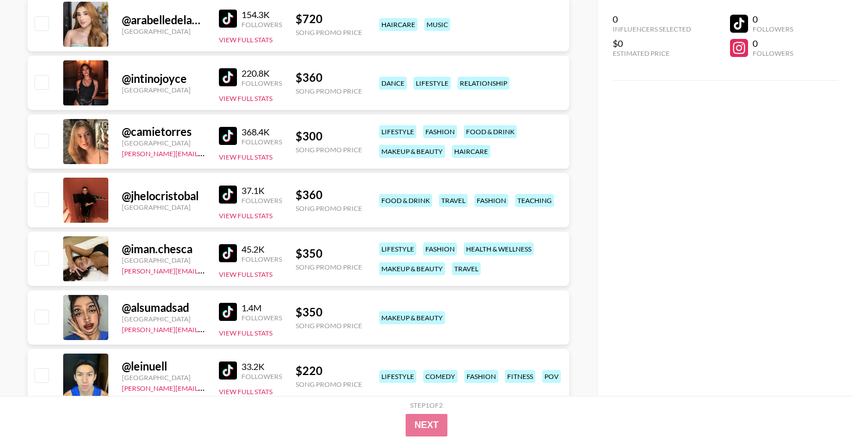
click at [226, 143] on img at bounding box center [228, 136] width 18 height 18
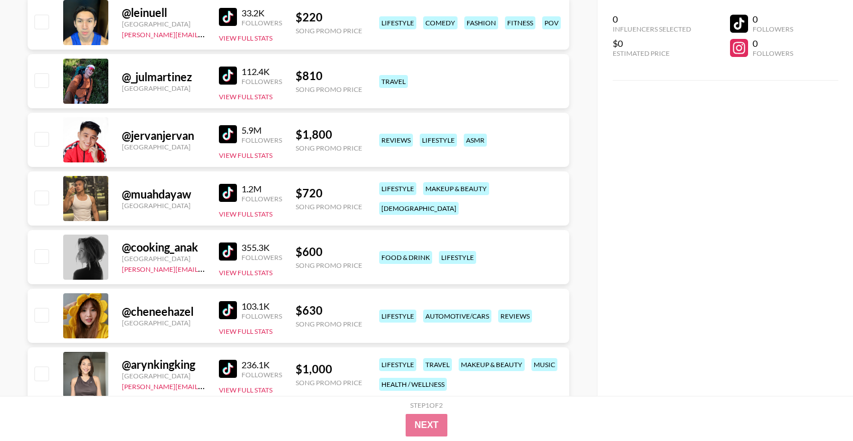
scroll to position [4605, 0]
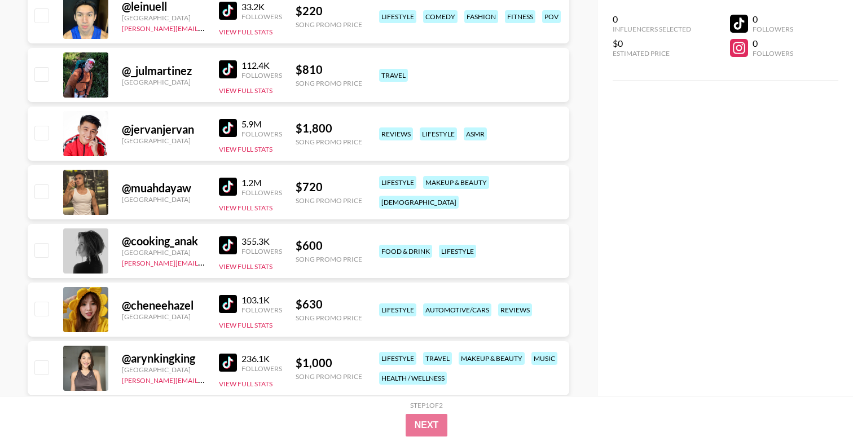
click at [225, 306] on img at bounding box center [228, 304] width 18 height 18
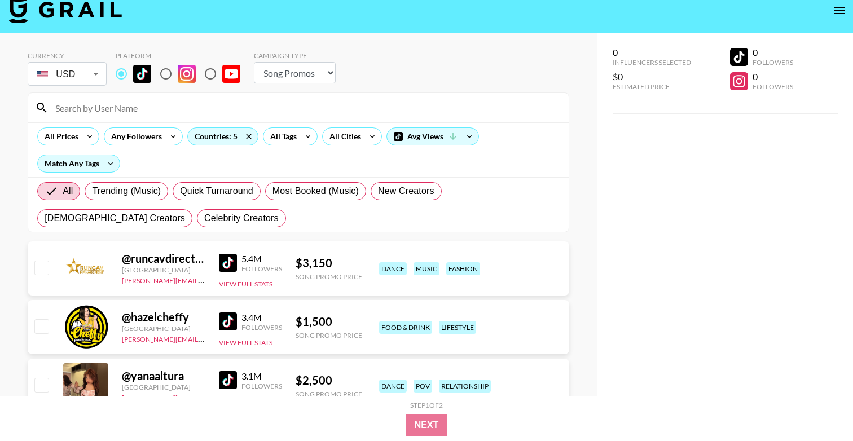
scroll to position [0, 0]
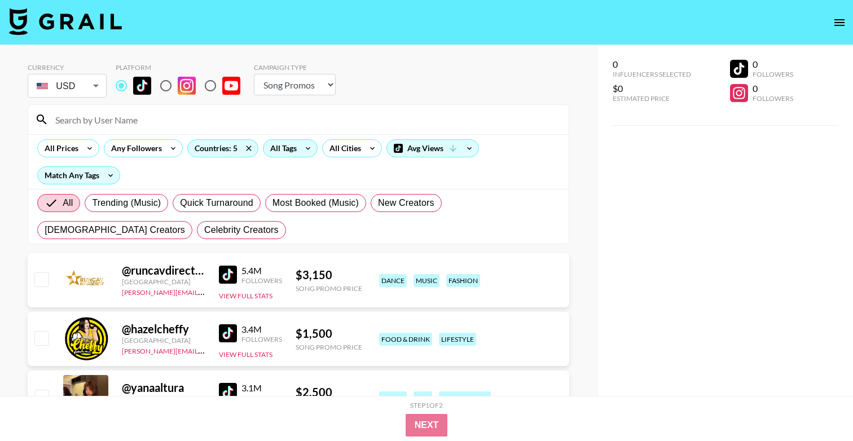
click at [307, 153] on icon at bounding box center [308, 148] width 18 height 17
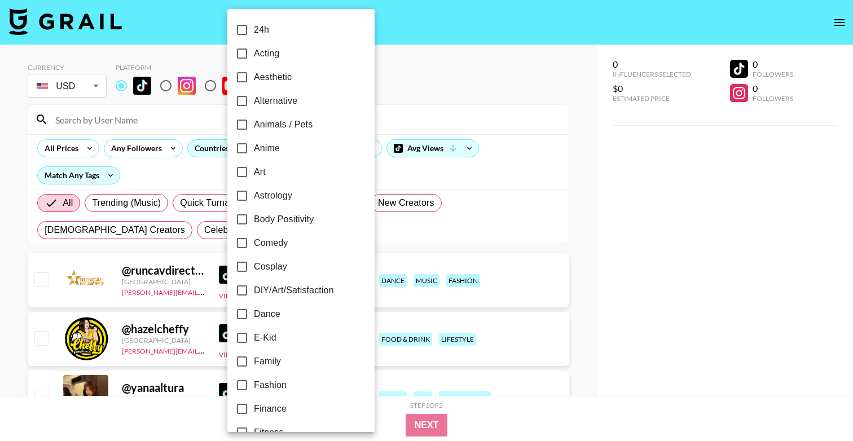
click at [261, 316] on span "Dance" at bounding box center [267, 314] width 27 height 14
click at [254, 316] on input "Dance" at bounding box center [242, 314] width 24 height 24
checkbox input "true"
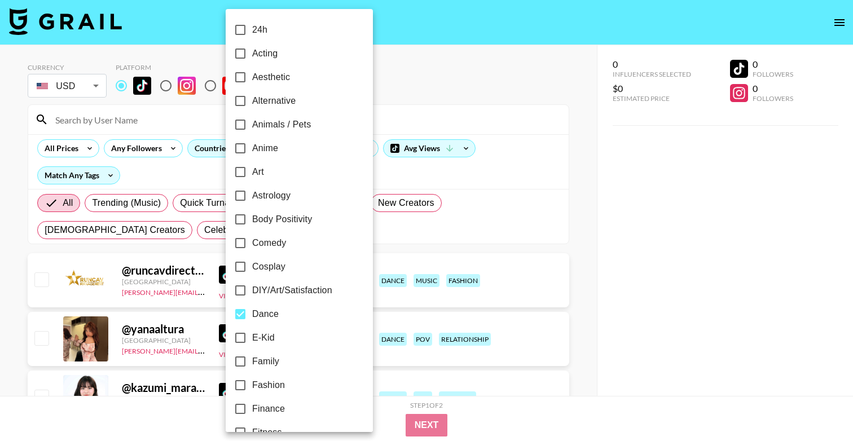
click at [542, 129] on div at bounding box center [426, 220] width 853 height 441
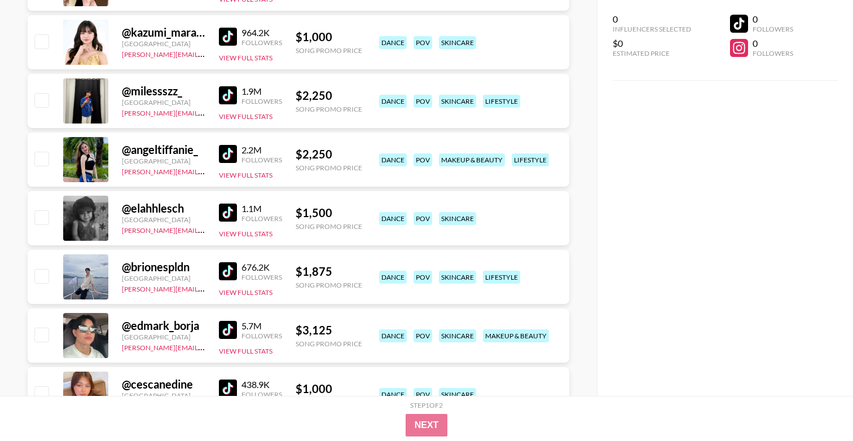
scroll to position [358, 0]
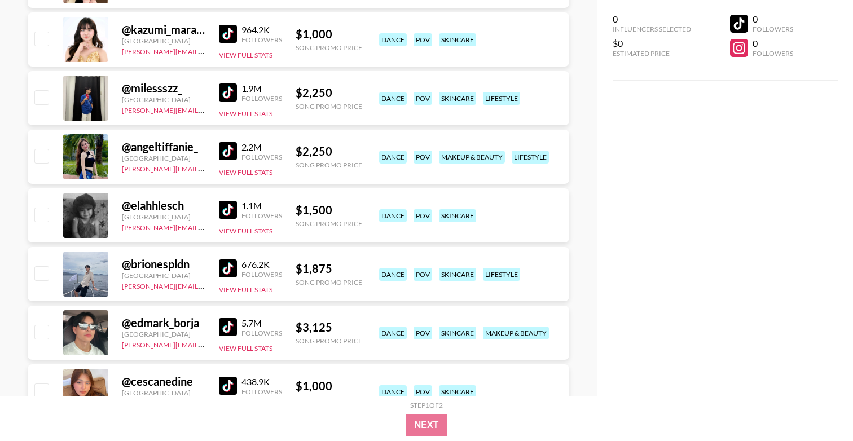
click at [234, 205] on img at bounding box center [228, 210] width 18 height 18
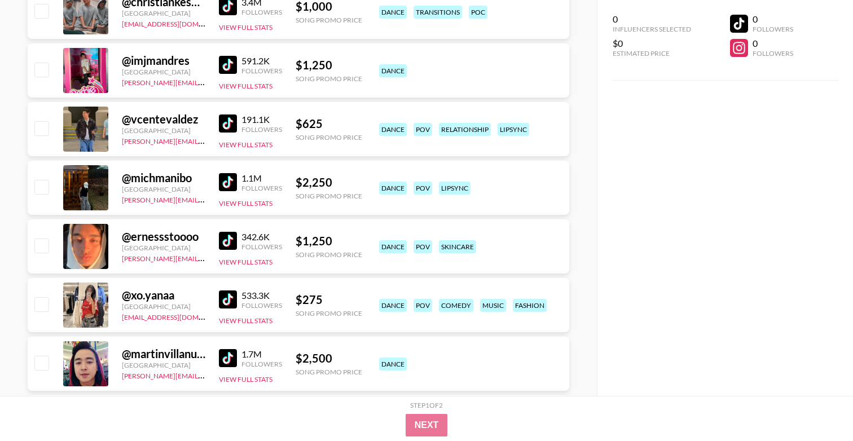
scroll to position [929, 0]
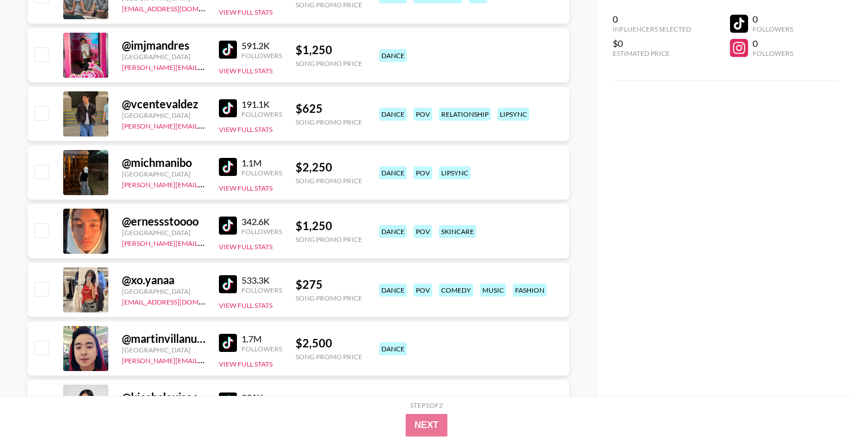
click at [233, 226] on img at bounding box center [228, 226] width 18 height 18
